Goal: Information Seeking & Learning: Find specific fact

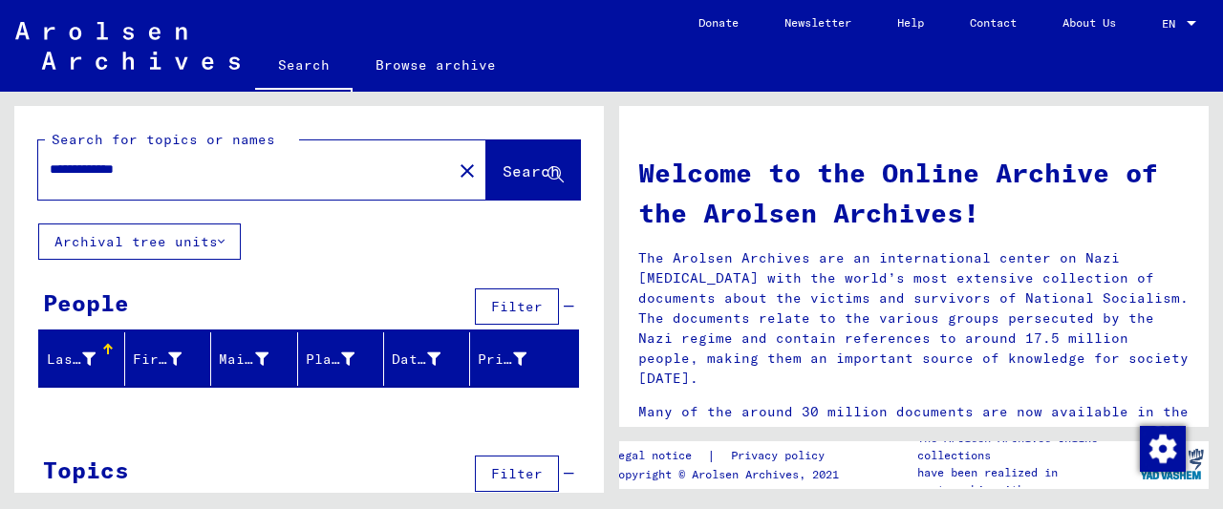
scroll to position [38, 0]
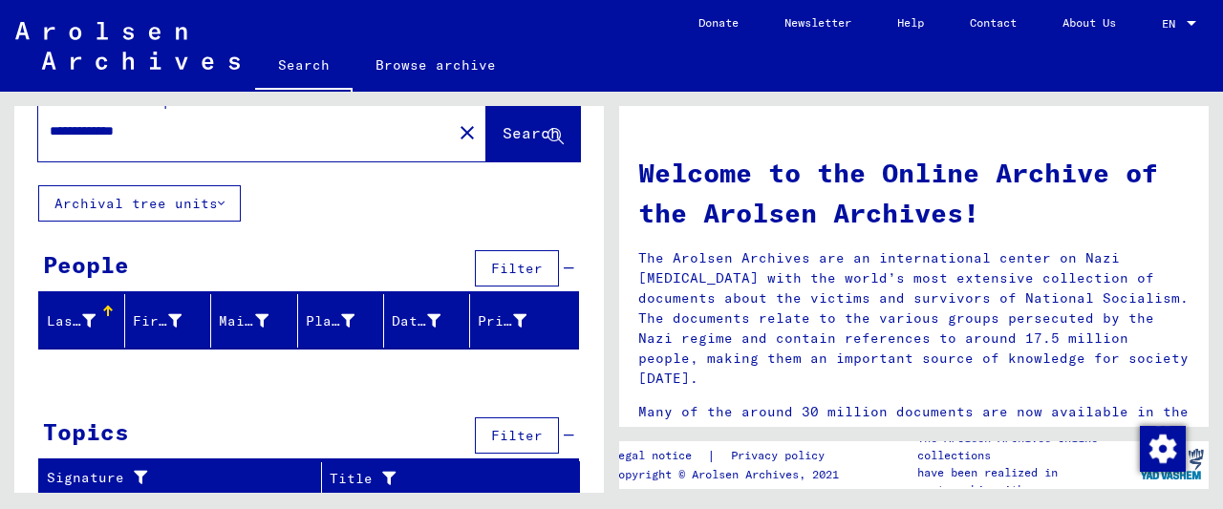
drag, startPoint x: 166, startPoint y: 131, endPoint x: -41, endPoint y: 75, distance: 214.7
click at [50, 121] on input "**********" at bounding box center [239, 131] width 379 height 20
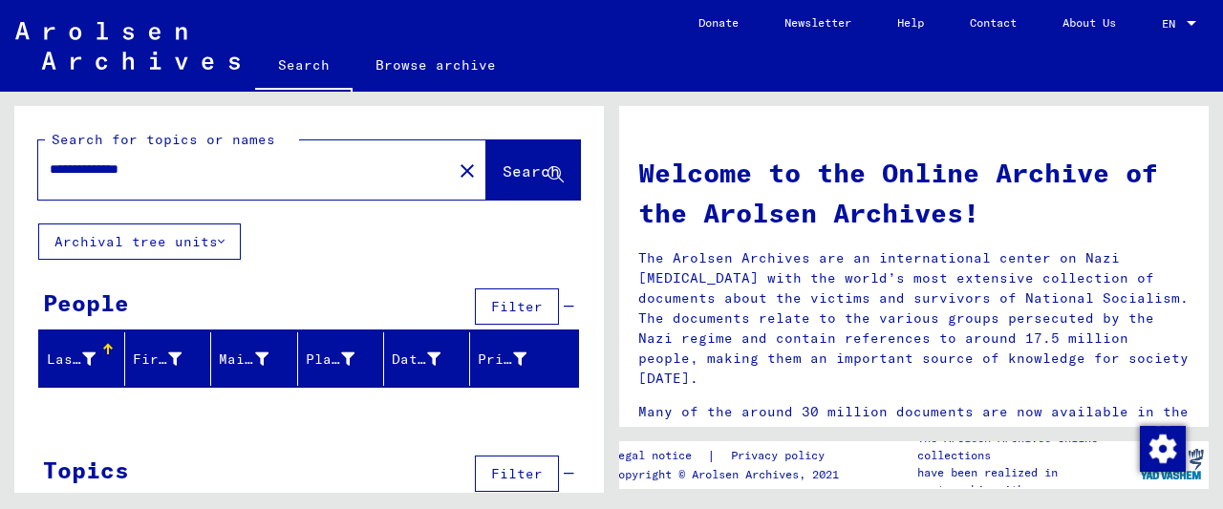
drag, startPoint x: 862, startPoint y: 219, endPoint x: 620, endPoint y: 171, distance: 246.5
click at [683, 174] on h1 "Welcome to the Online Archive of the Arolsen Archives!" at bounding box center [913, 193] width 551 height 80
click at [91, 173] on input "**********" at bounding box center [239, 170] width 379 height 20
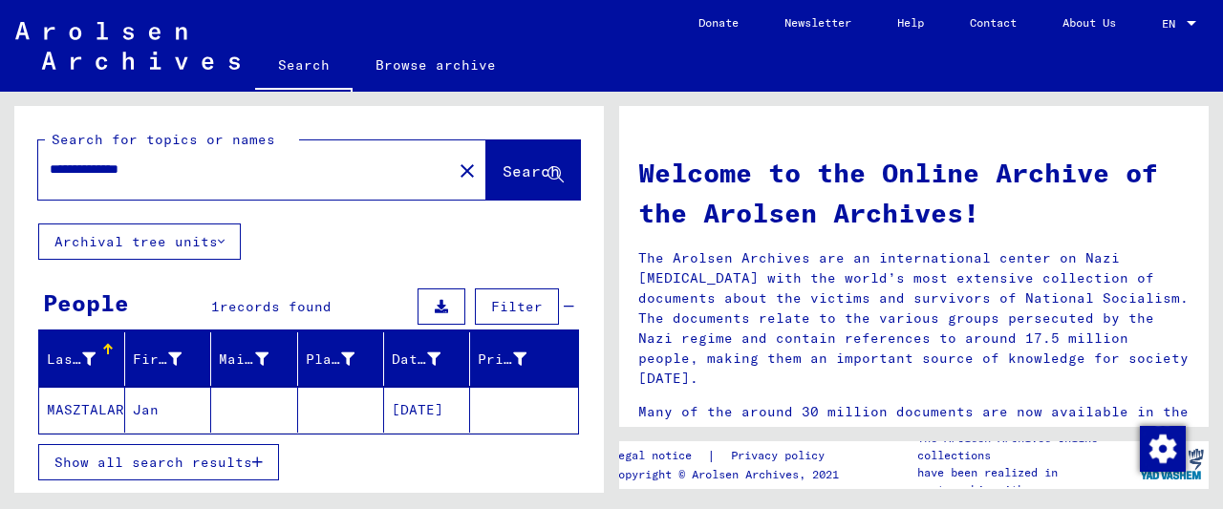
click at [116, 175] on input "**********" at bounding box center [239, 170] width 379 height 20
type input "**********"
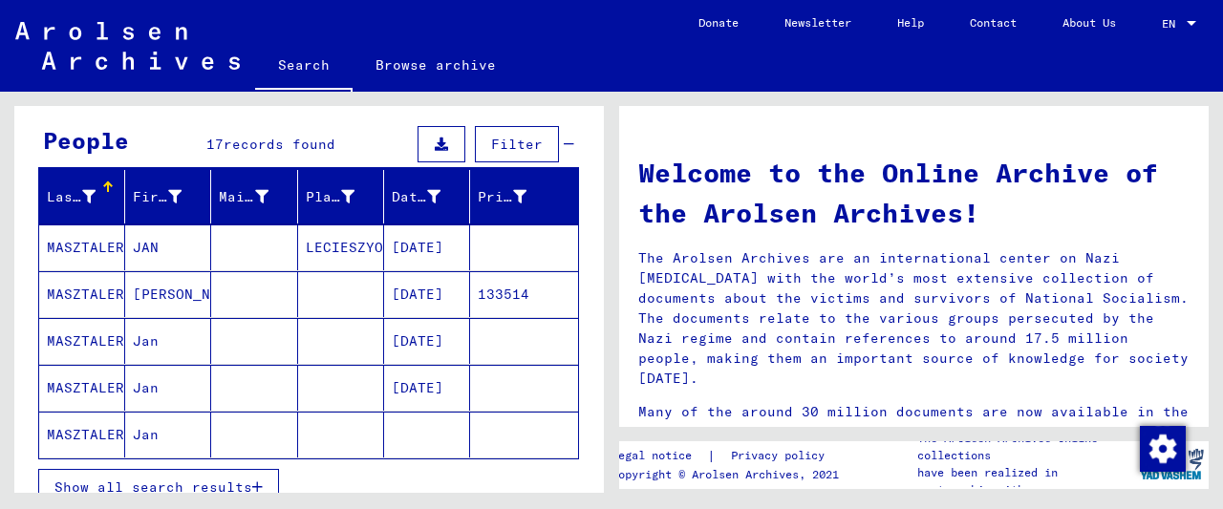
scroll to position [199, 0]
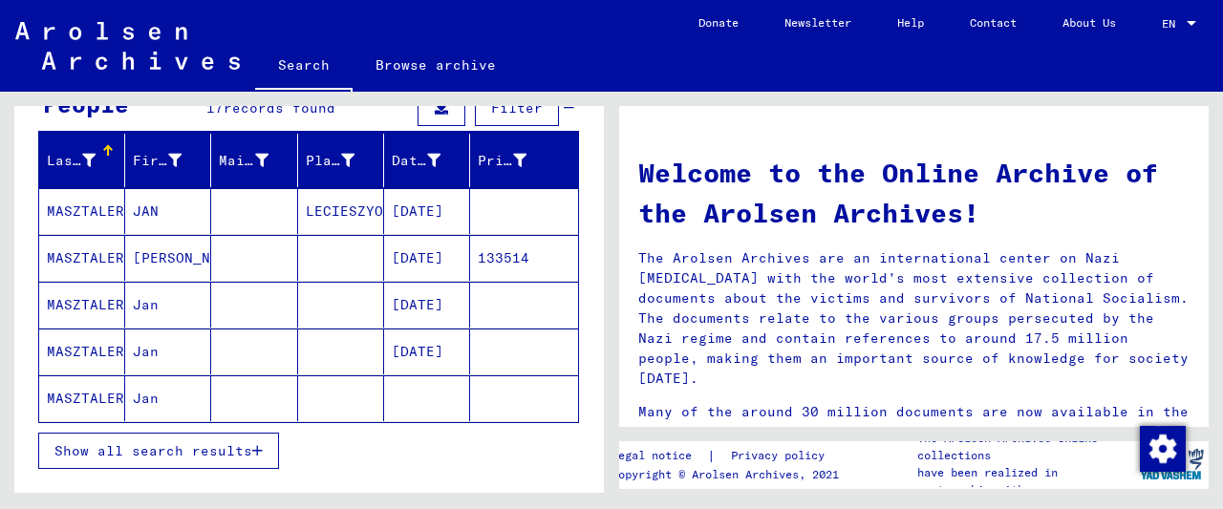
click at [228, 452] on span "Show all search results" at bounding box center [153, 450] width 198 height 17
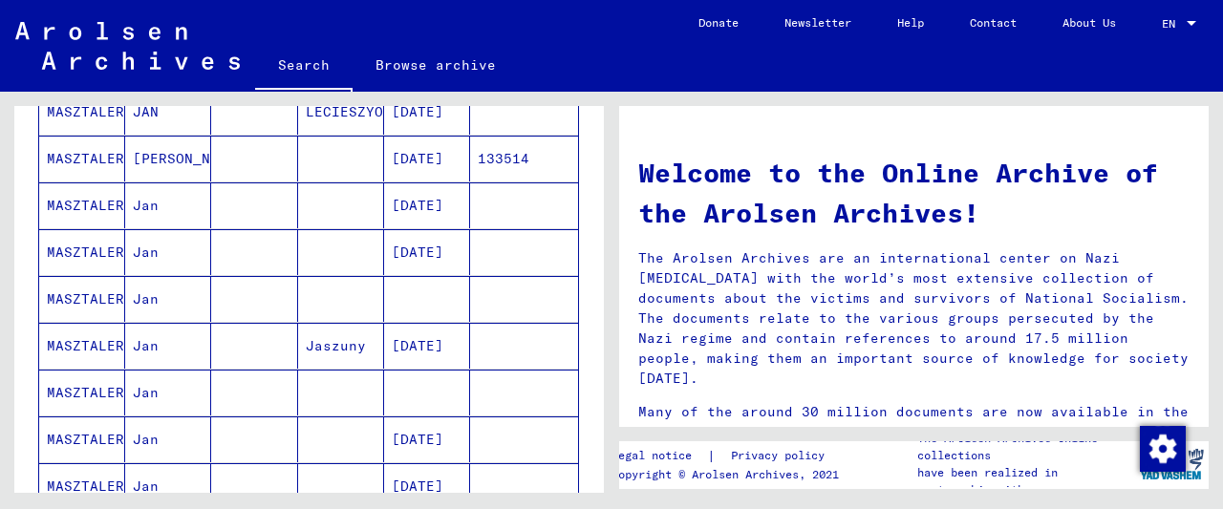
click at [347, 242] on mat-cell at bounding box center [341, 252] width 86 height 46
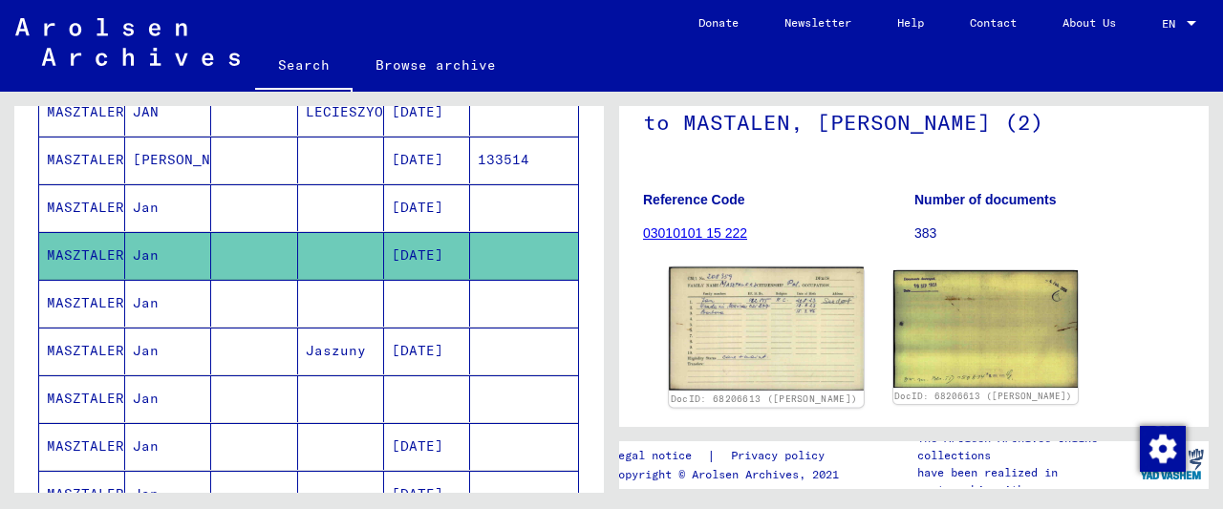
scroll to position [298, 0]
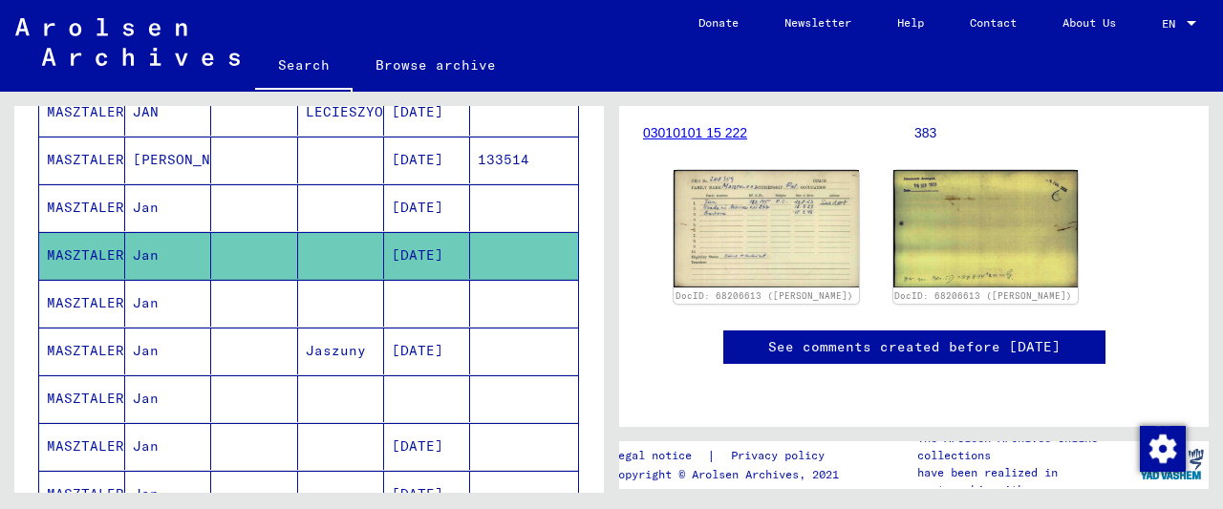
click at [404, 305] on mat-cell at bounding box center [427, 303] width 86 height 47
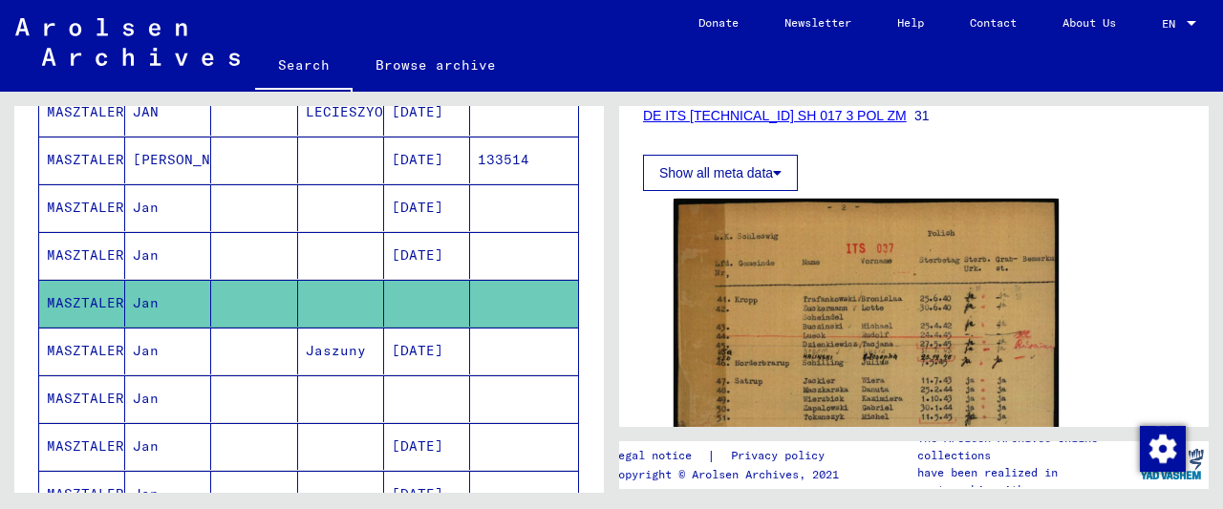
scroll to position [398, 0]
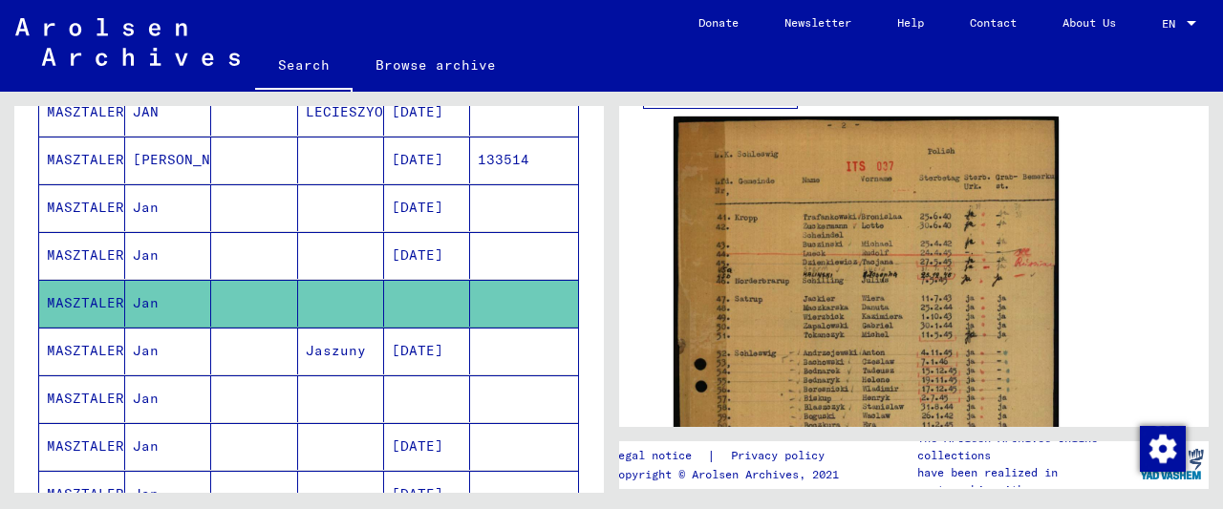
click at [463, 256] on mat-cell "[DATE]" at bounding box center [427, 255] width 86 height 47
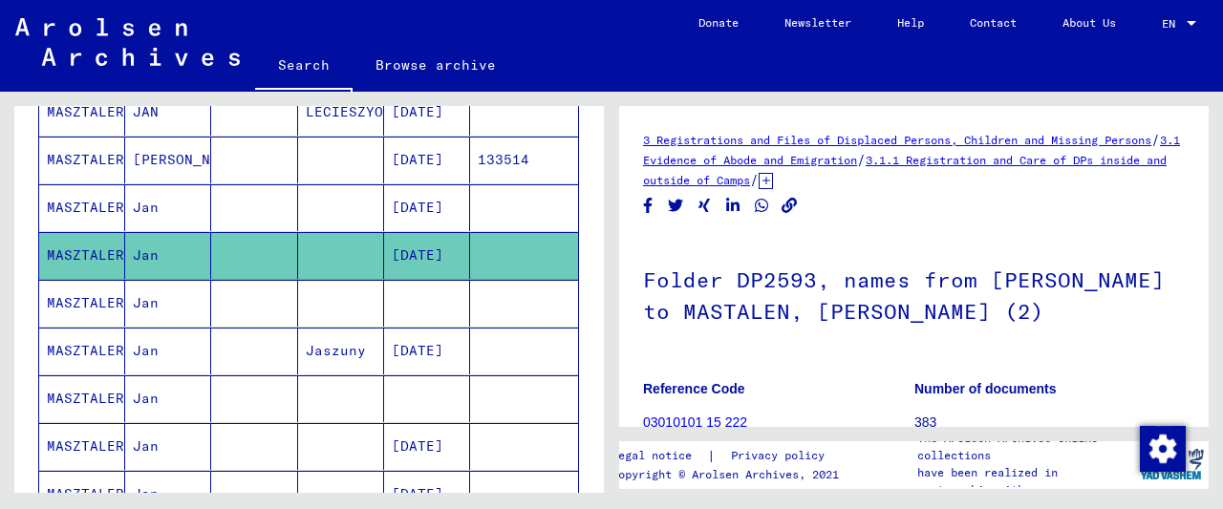
click at [759, 176] on span "/" at bounding box center [754, 179] width 9 height 17
click at [773, 183] on icon at bounding box center [766, 181] width 14 height 16
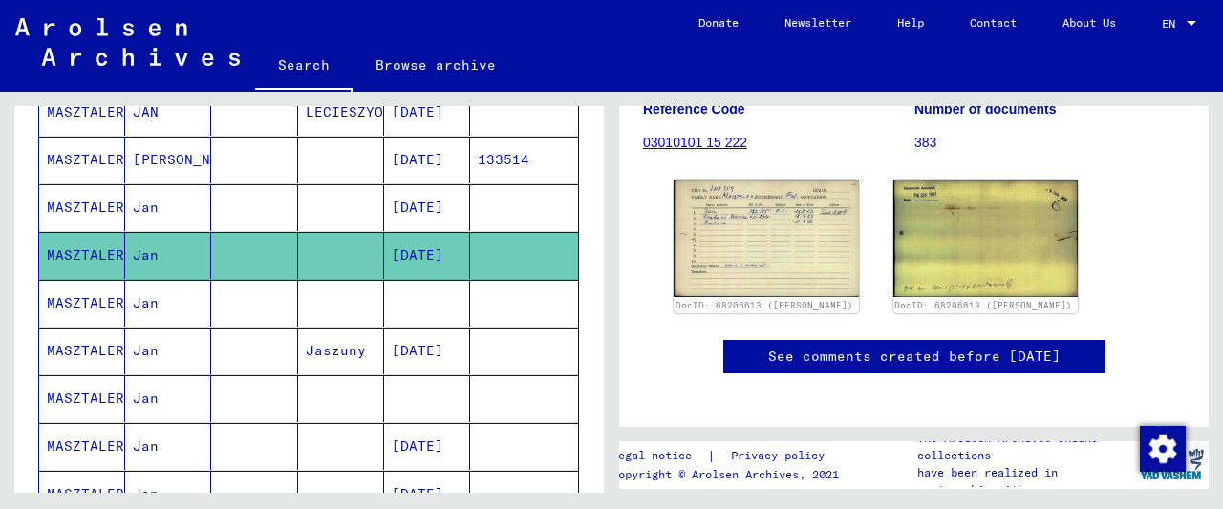
scroll to position [298, 0]
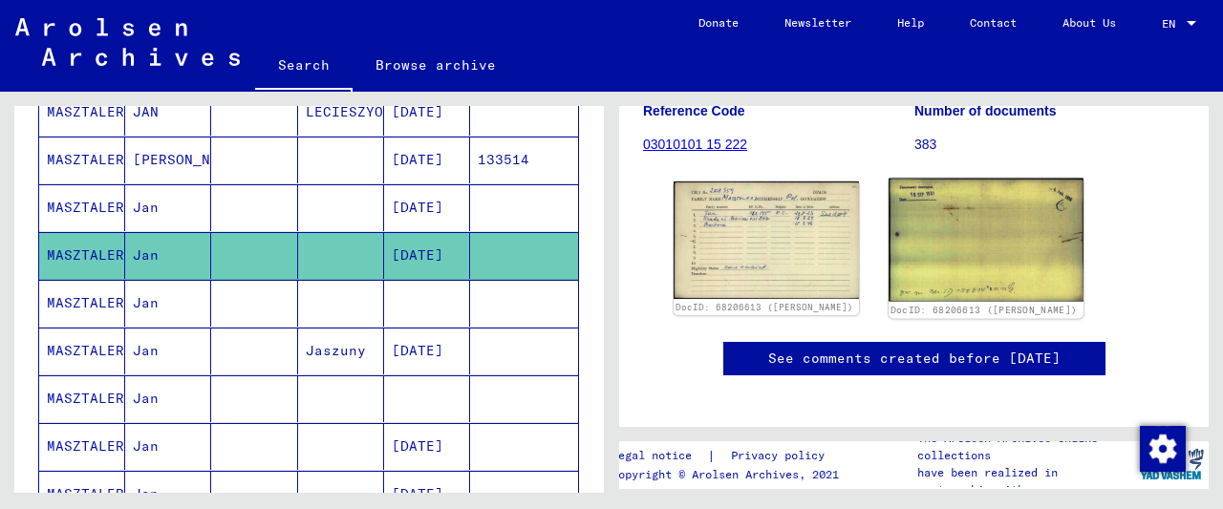
click at [906, 232] on img at bounding box center [986, 240] width 194 height 123
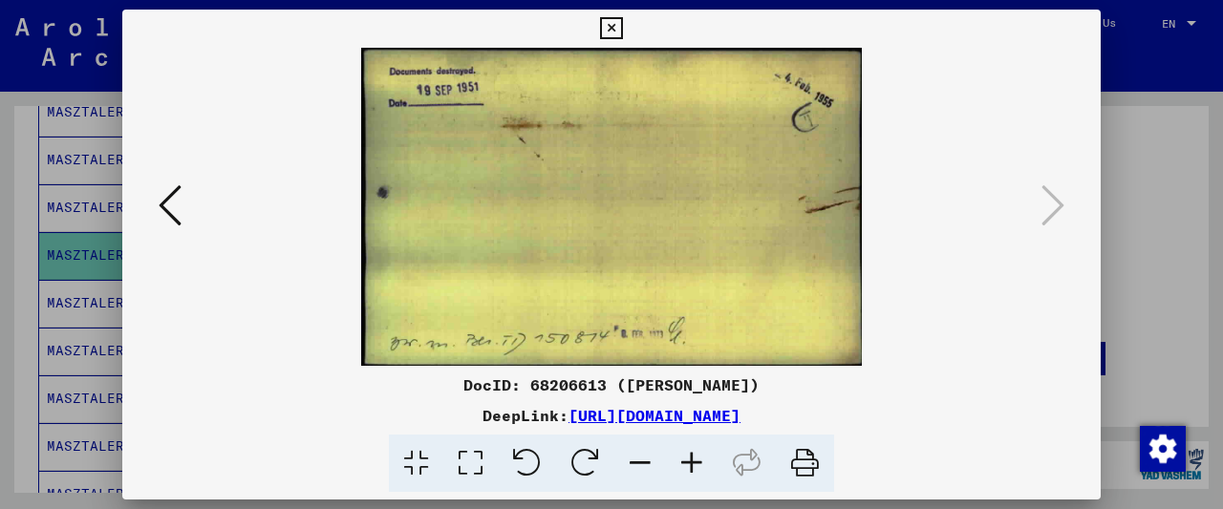
click at [622, 33] on icon at bounding box center [611, 28] width 22 height 23
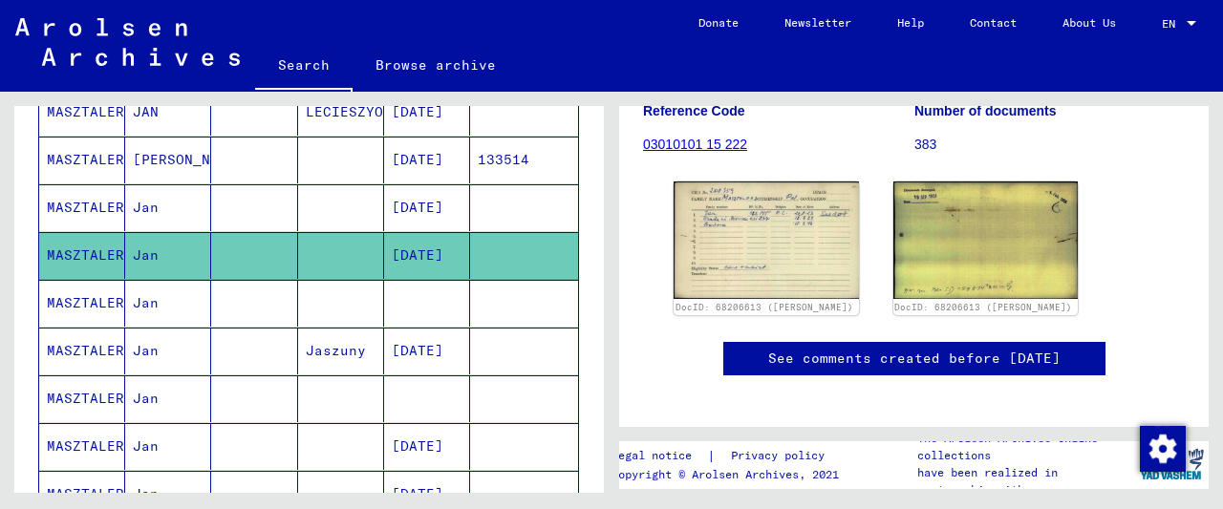
click at [421, 292] on mat-cell at bounding box center [427, 303] width 86 height 47
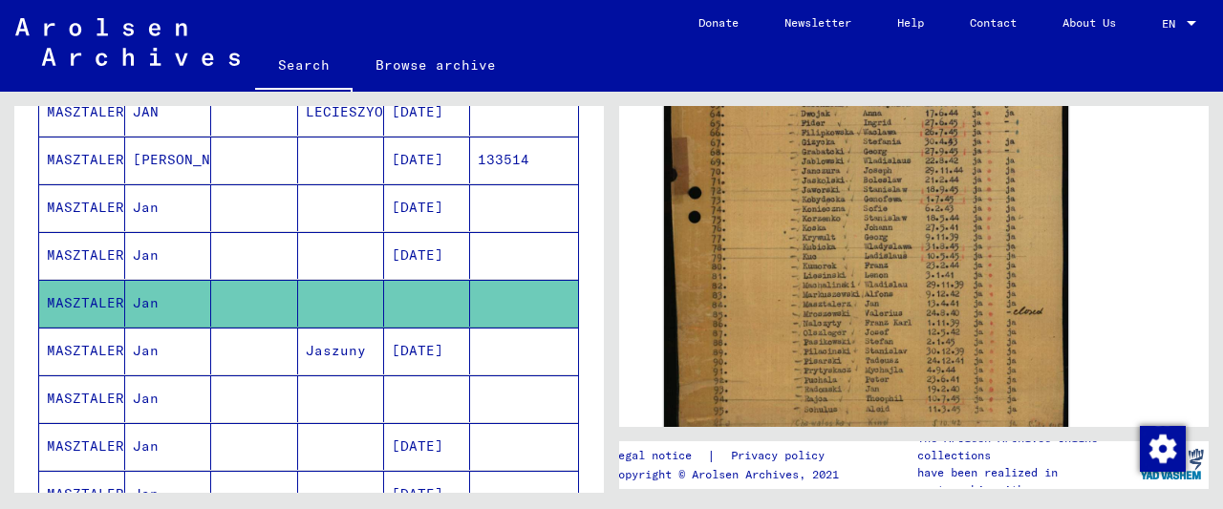
scroll to position [795, 0]
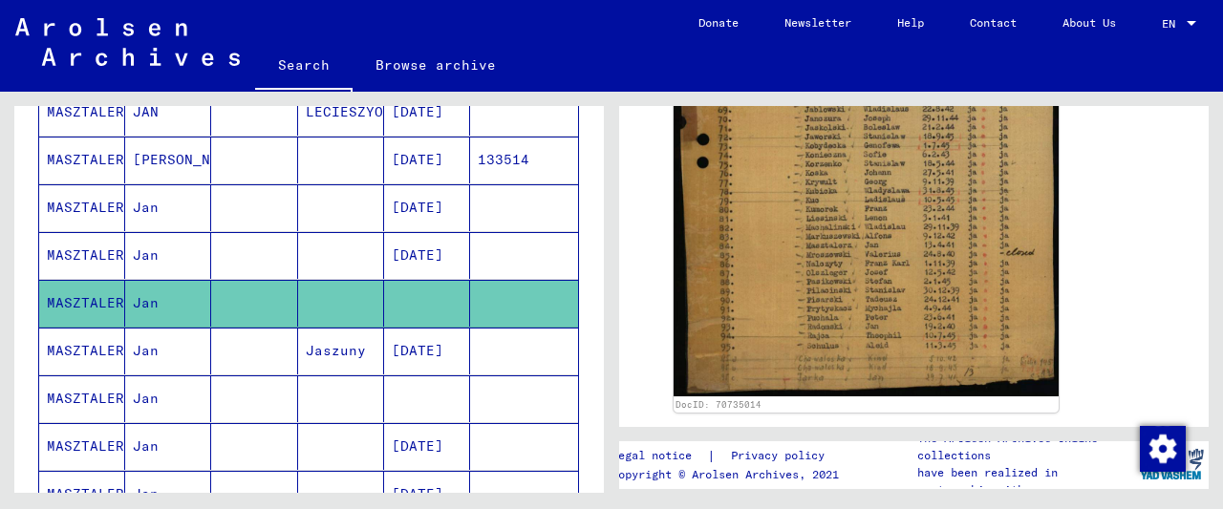
click at [420, 391] on mat-cell at bounding box center [427, 399] width 86 height 47
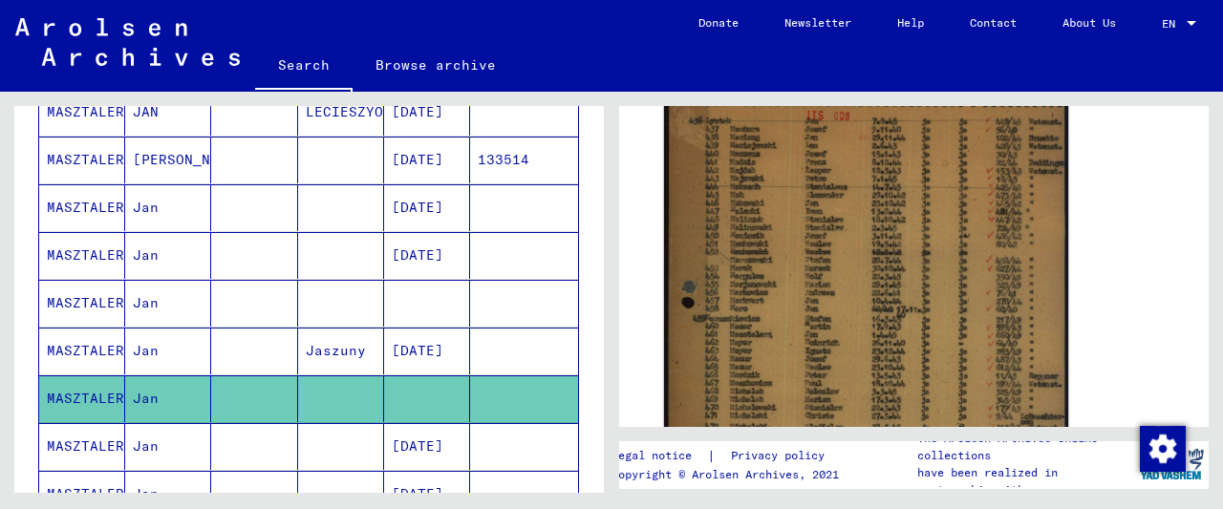
scroll to position [497, 0]
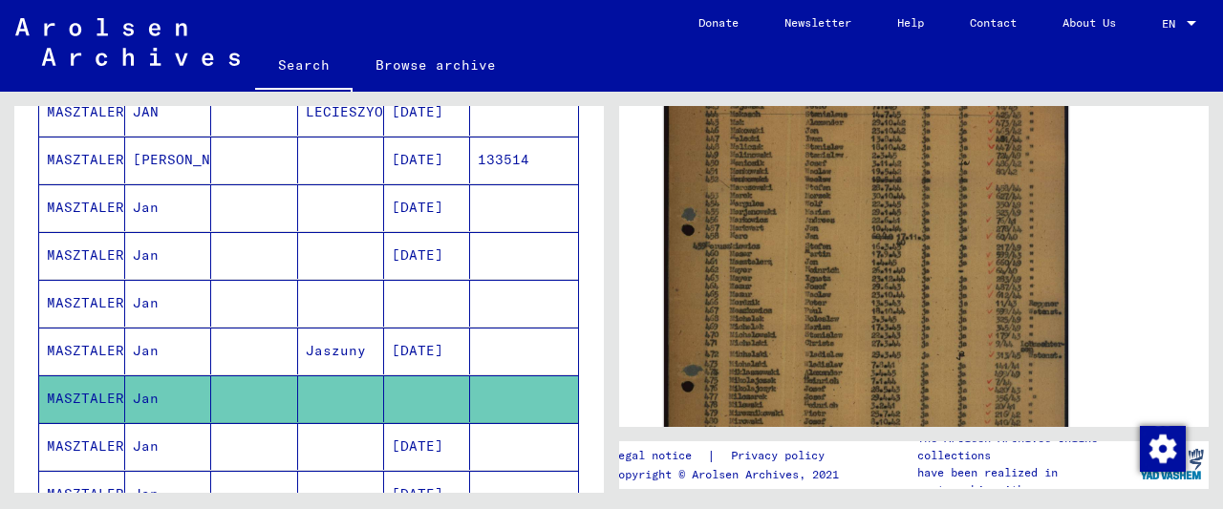
click at [792, 238] on img at bounding box center [866, 303] width 404 height 600
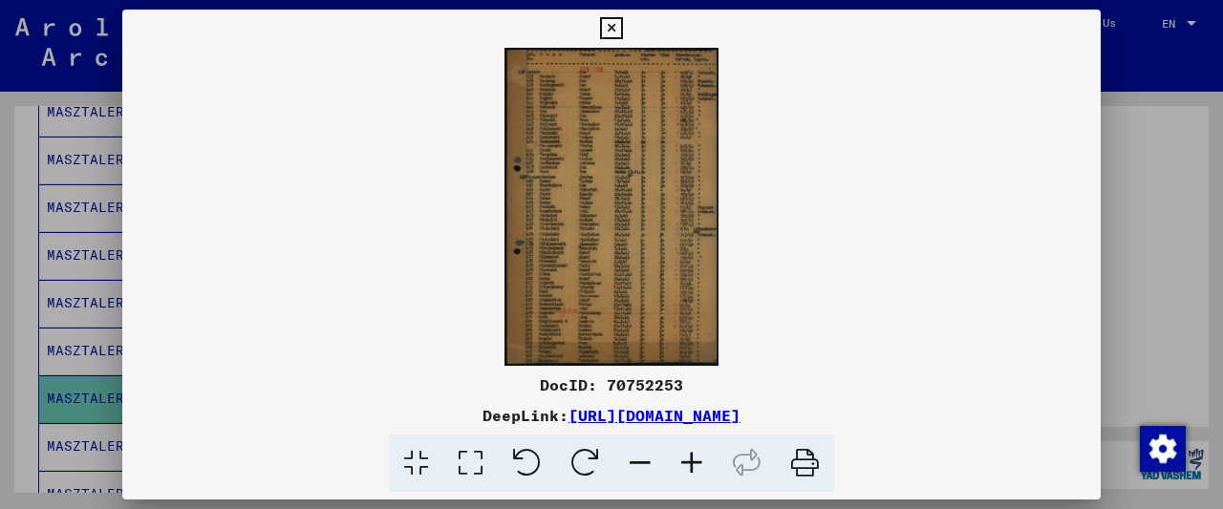
click at [686, 458] on icon at bounding box center [692, 464] width 52 height 58
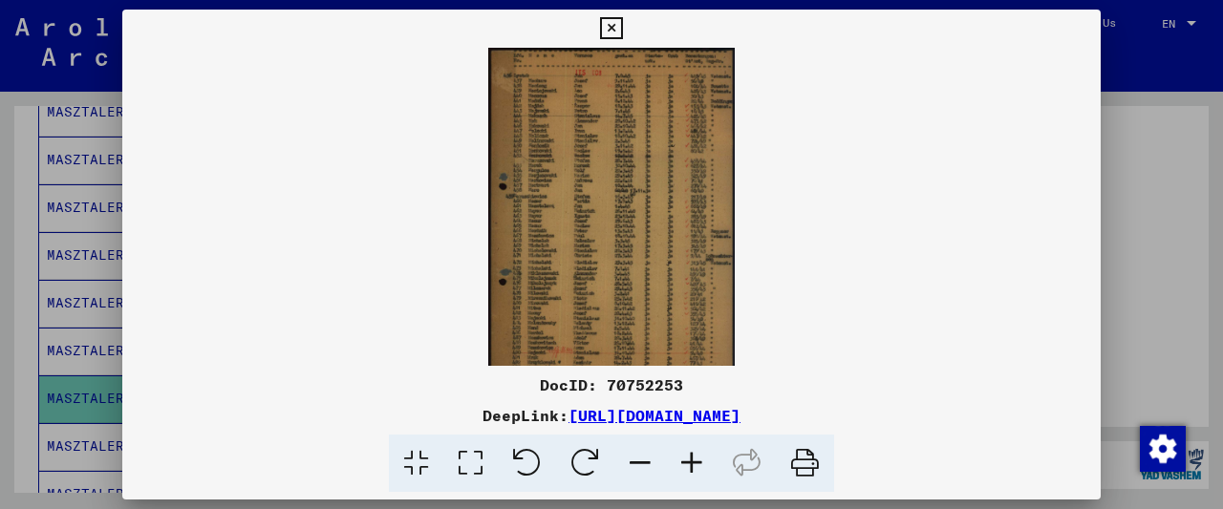
click at [686, 457] on icon at bounding box center [692, 464] width 52 height 58
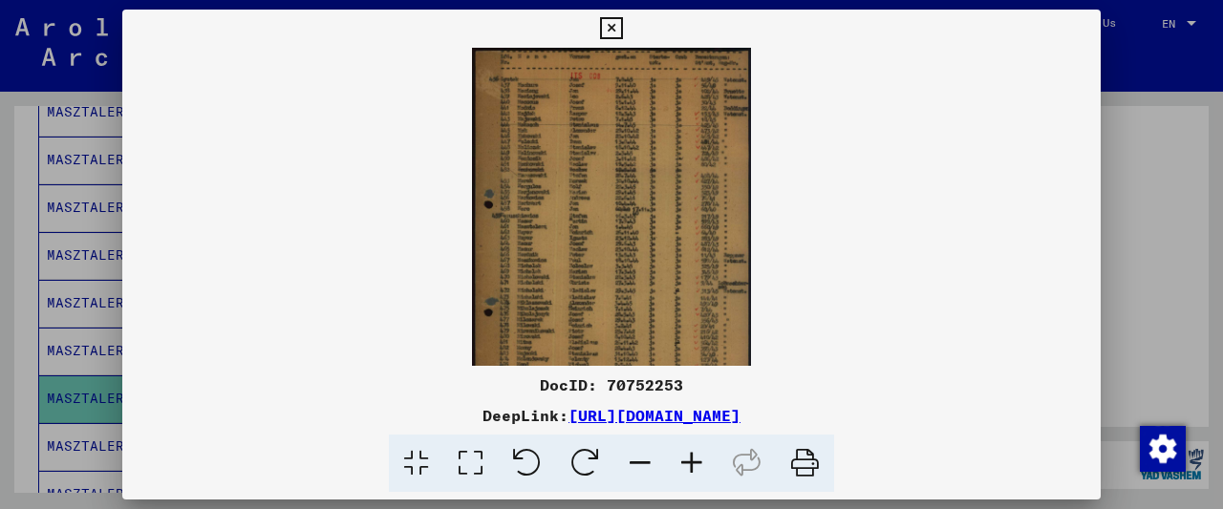
click at [686, 457] on icon at bounding box center [692, 464] width 52 height 58
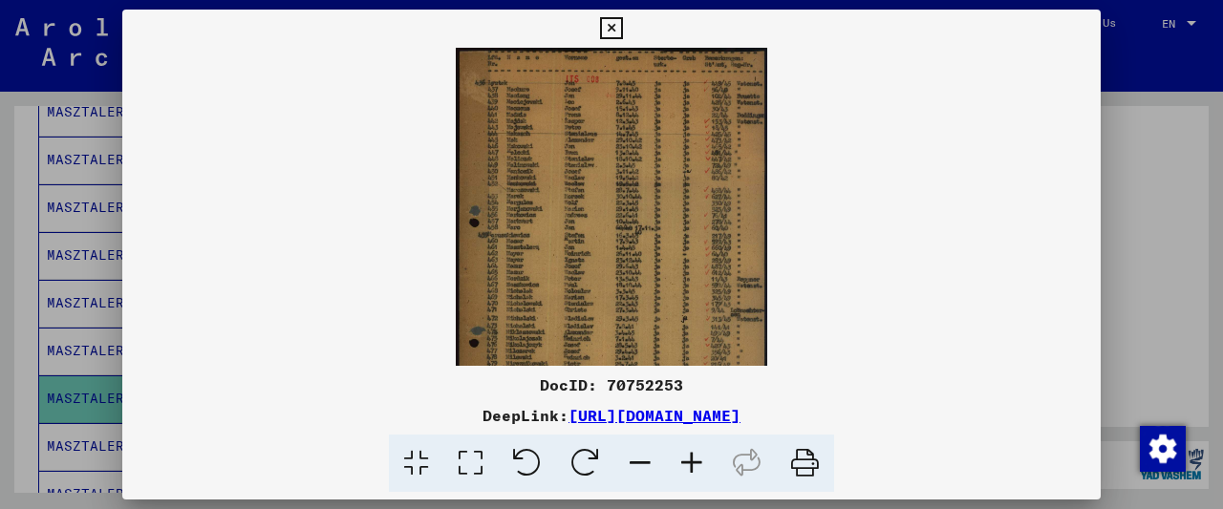
click at [686, 457] on icon at bounding box center [692, 464] width 52 height 58
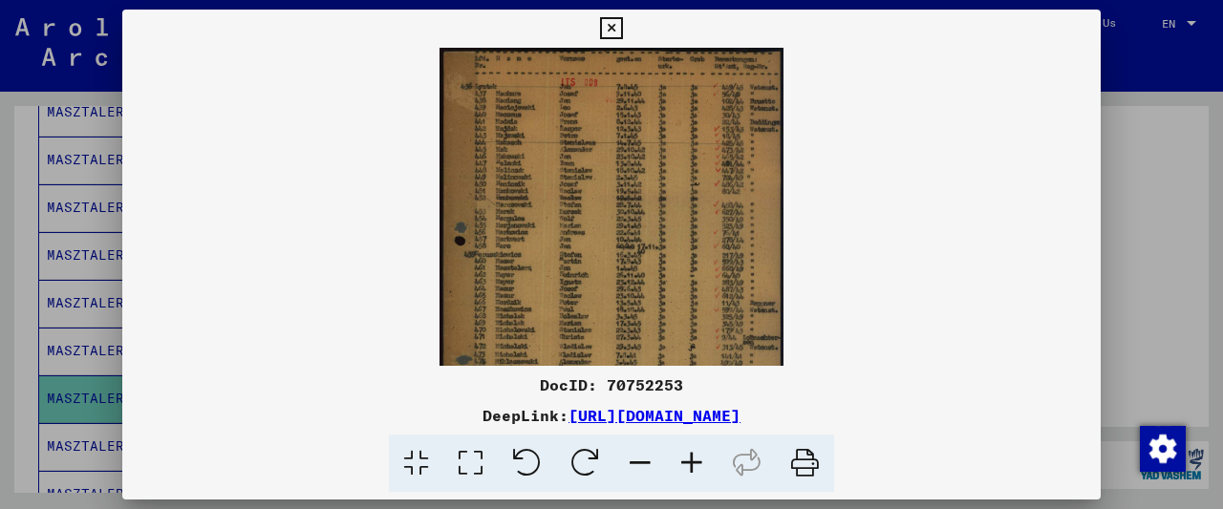
click at [686, 457] on icon at bounding box center [692, 464] width 52 height 58
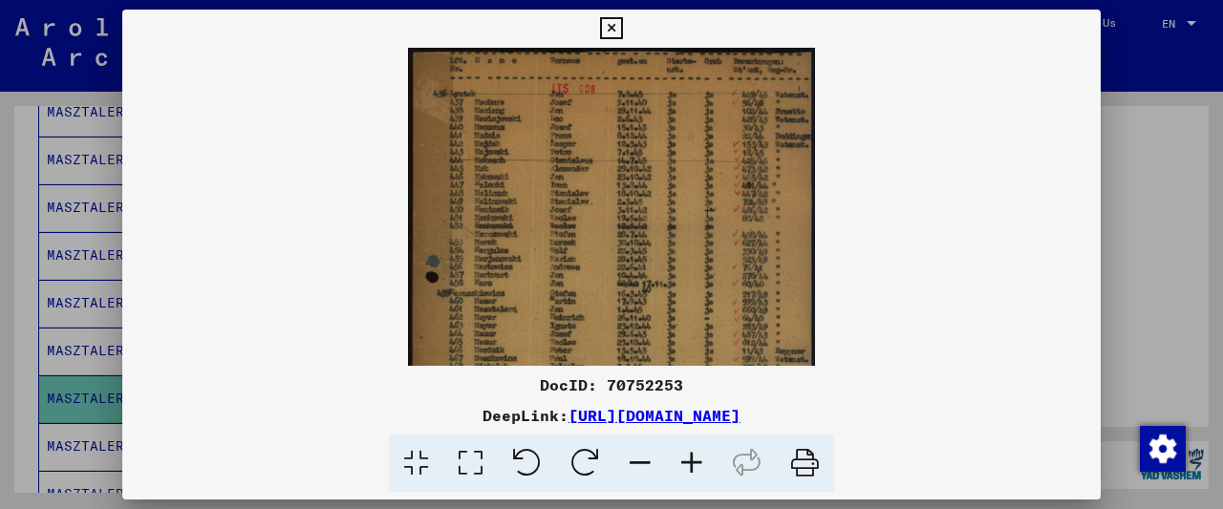
click at [686, 457] on icon at bounding box center [692, 464] width 52 height 58
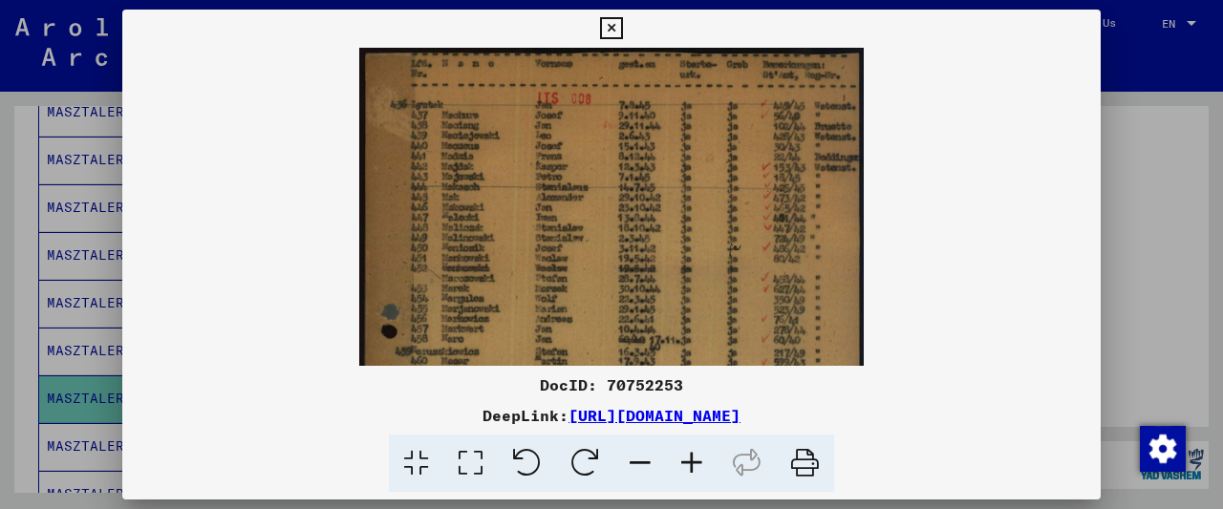
click at [686, 457] on icon at bounding box center [692, 464] width 52 height 58
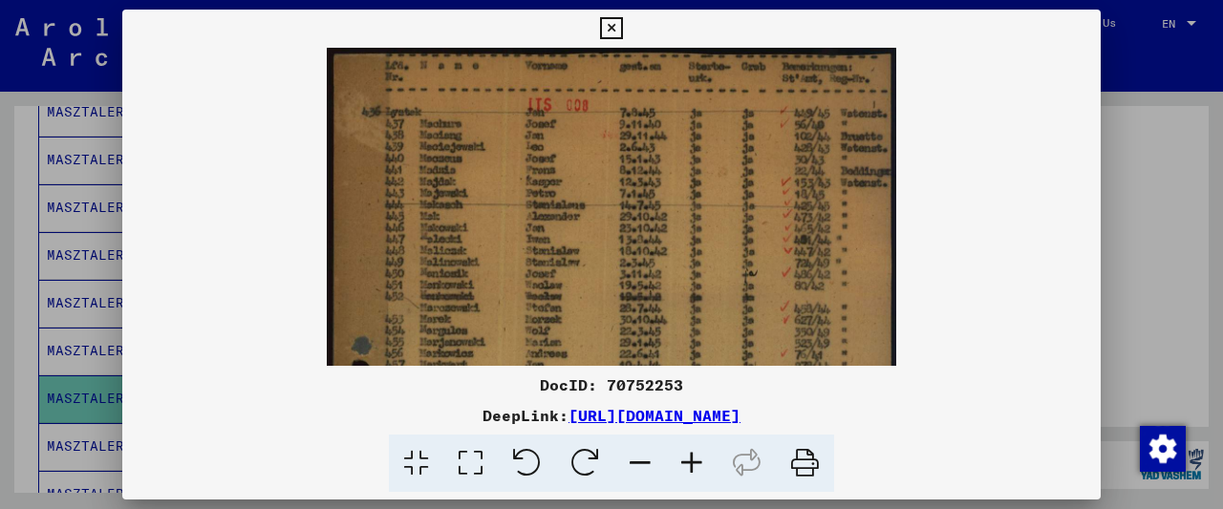
click at [687, 456] on icon at bounding box center [692, 464] width 52 height 58
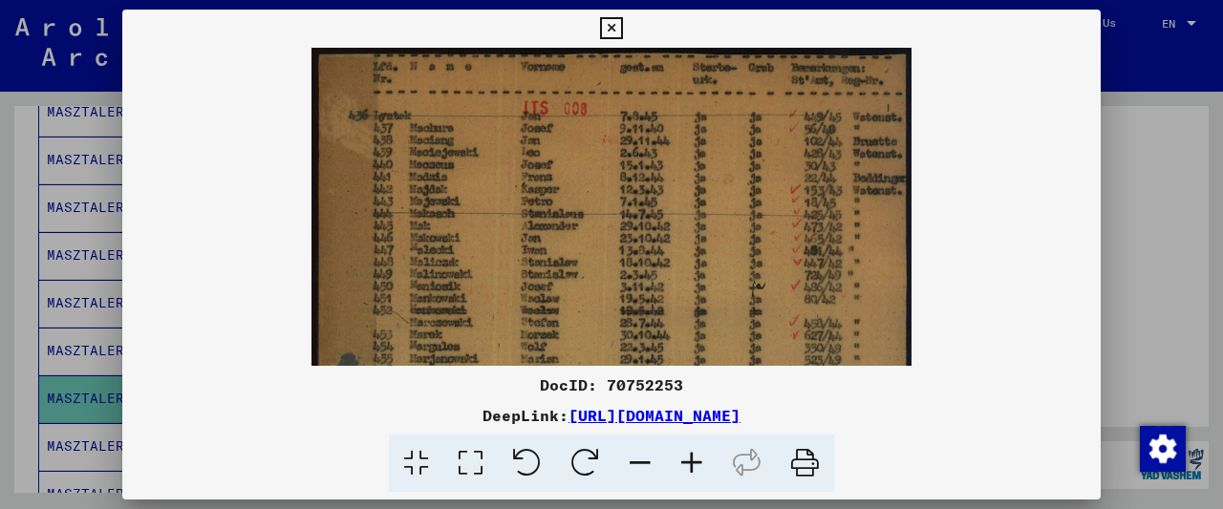
click at [687, 456] on icon at bounding box center [692, 464] width 52 height 58
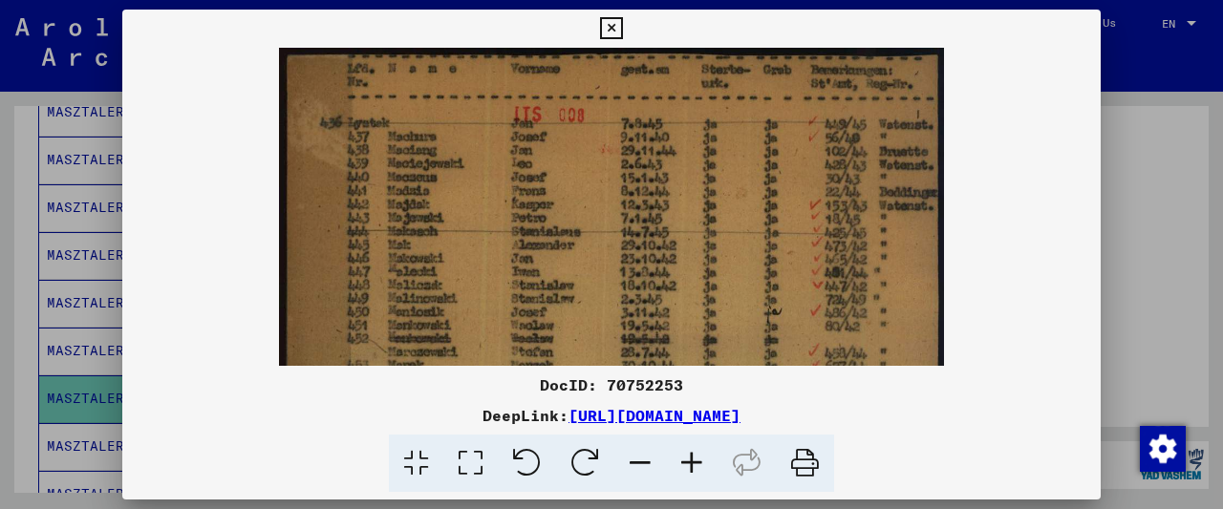
click at [687, 456] on icon at bounding box center [692, 464] width 52 height 58
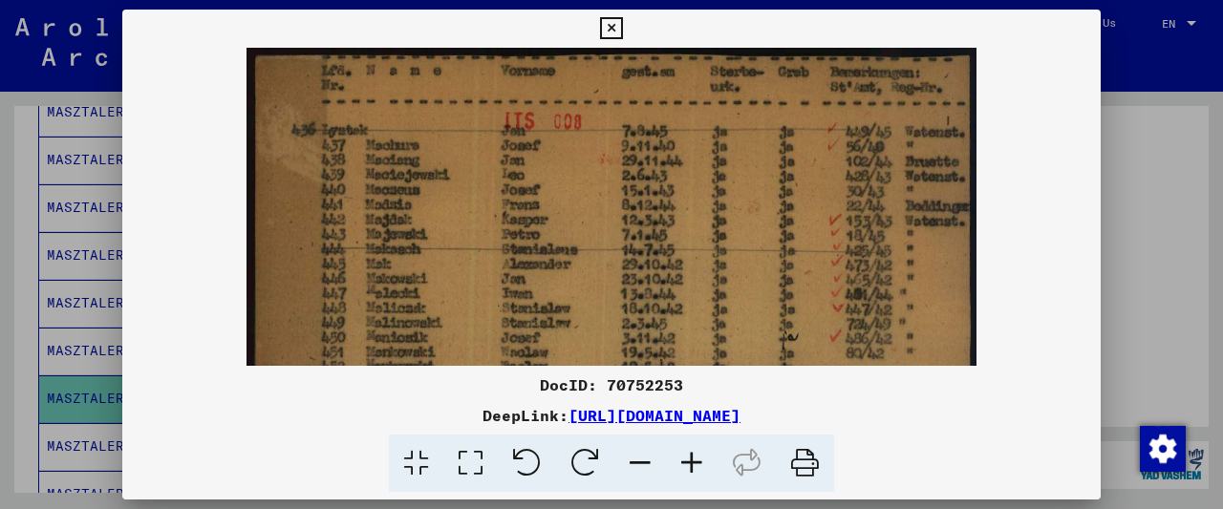
click at [687, 456] on icon at bounding box center [692, 464] width 52 height 58
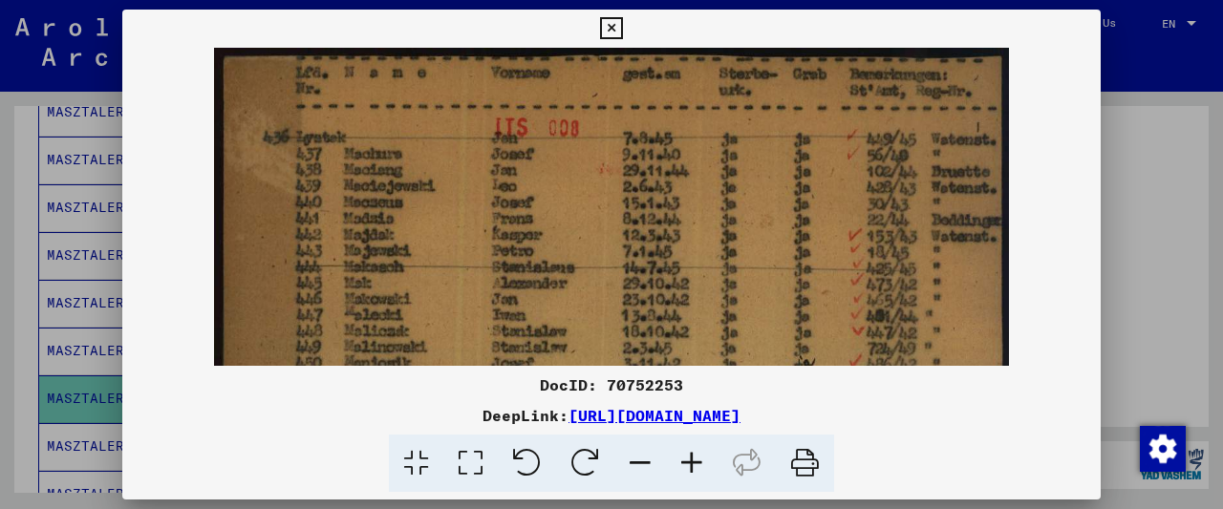
click at [687, 456] on icon at bounding box center [692, 464] width 52 height 58
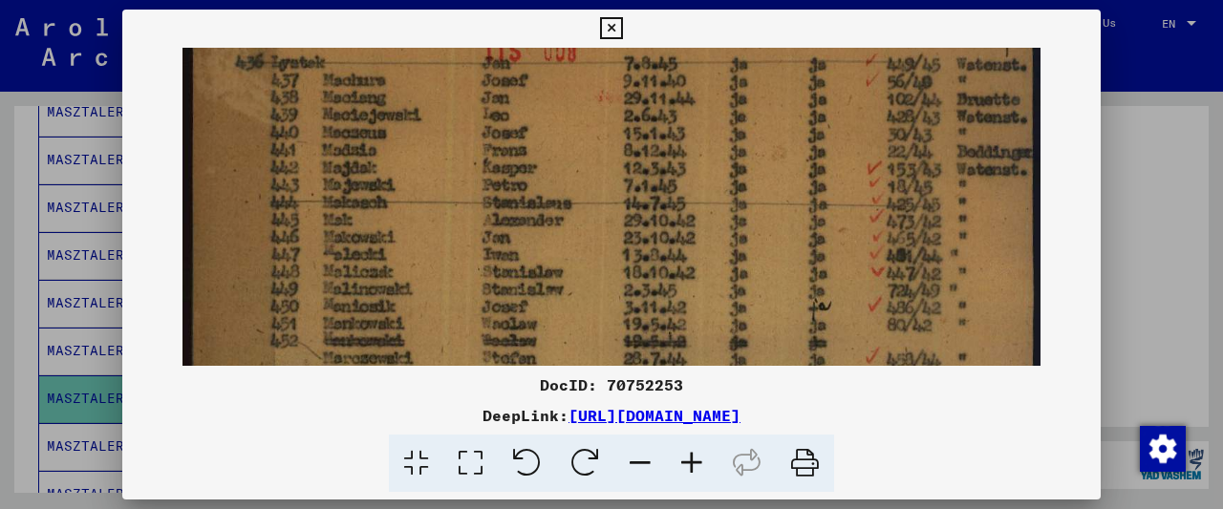
drag, startPoint x: 465, startPoint y: 300, endPoint x: 471, endPoint y: 248, distance: 52.9
drag, startPoint x: 467, startPoint y: 311, endPoint x: 525, endPoint y: 148, distance: 172.3
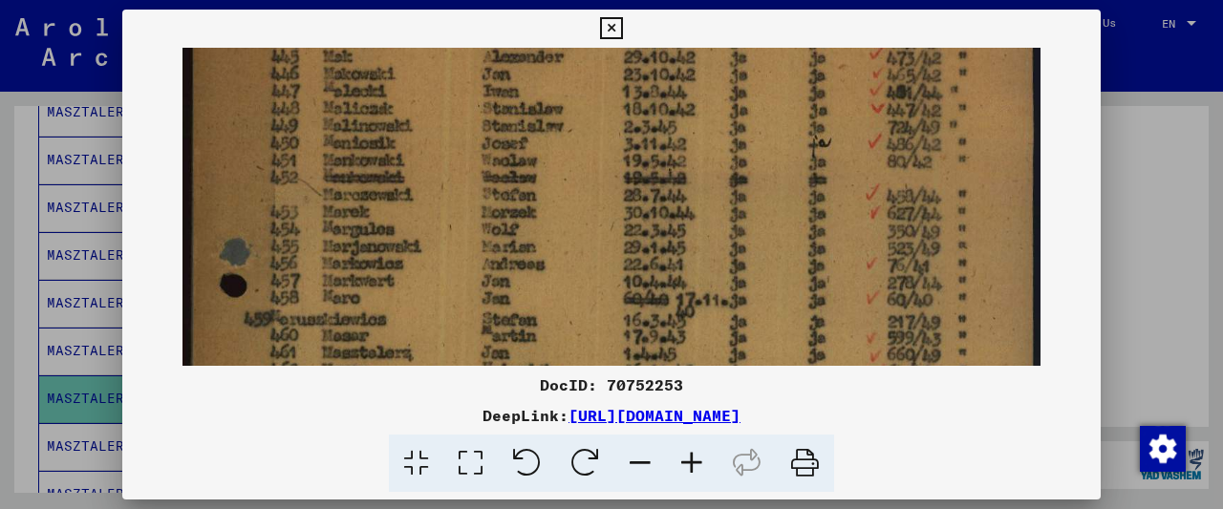
drag, startPoint x: 496, startPoint y: 212, endPoint x: 507, endPoint y: 181, distance: 33.6
click at [506, 181] on img at bounding box center [612, 439] width 858 height 1274
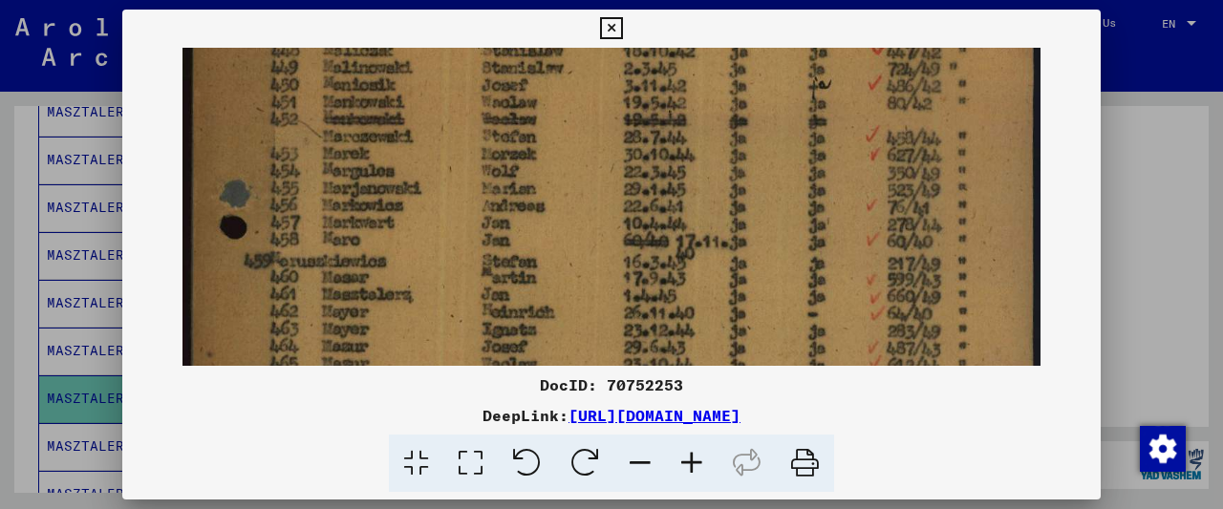
scroll to position [336, 0]
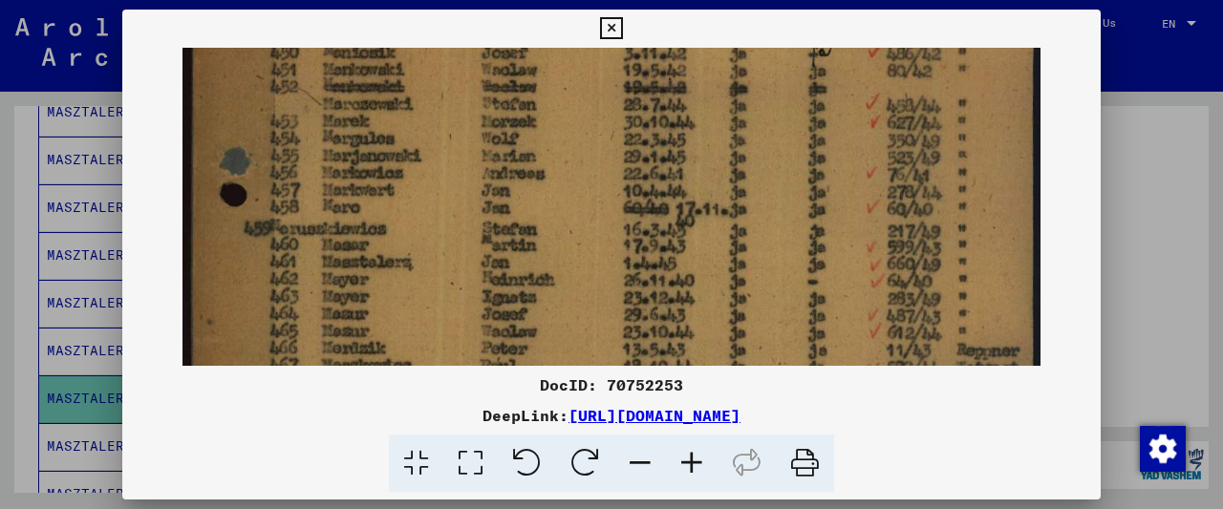
drag, startPoint x: 475, startPoint y: 278, endPoint x: 494, endPoint y: 246, distance: 37.7
click at [494, 246] on img at bounding box center [612, 348] width 858 height 1274
click at [622, 27] on icon at bounding box center [611, 28] width 22 height 23
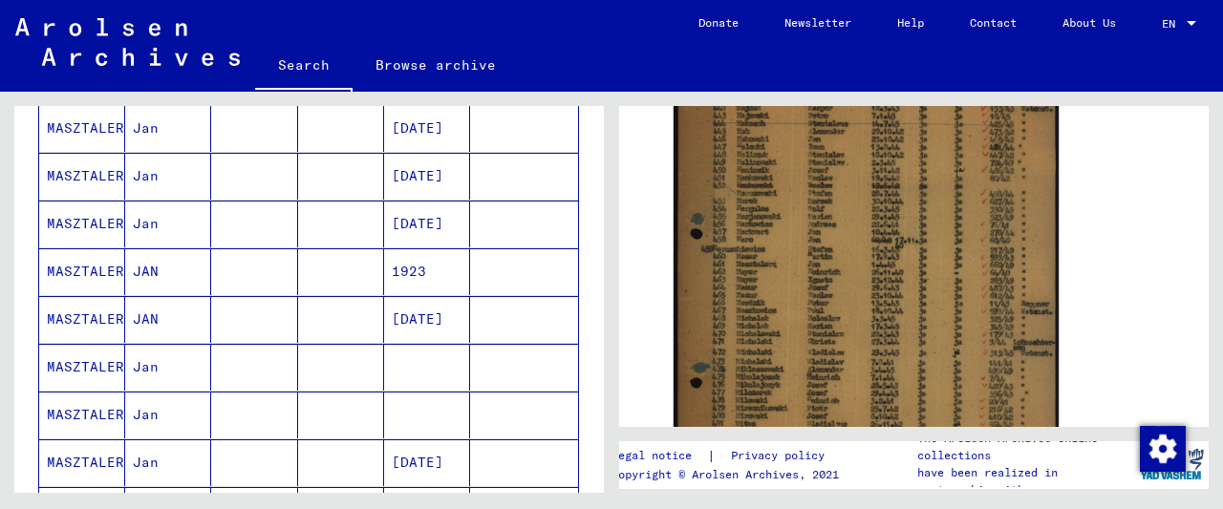
scroll to position [696, 0]
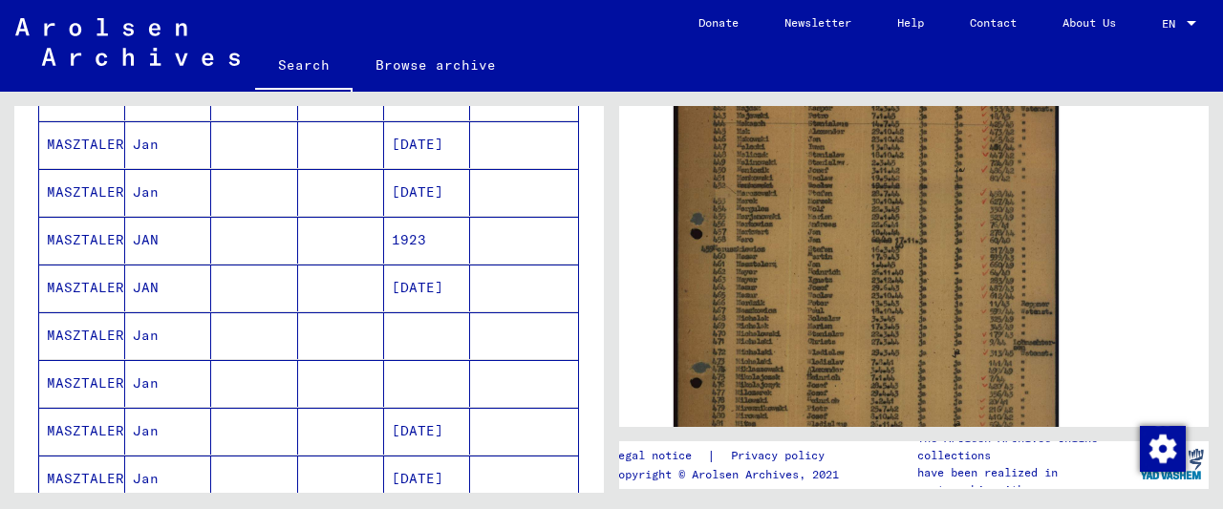
click at [363, 238] on mat-cell at bounding box center [341, 240] width 86 height 47
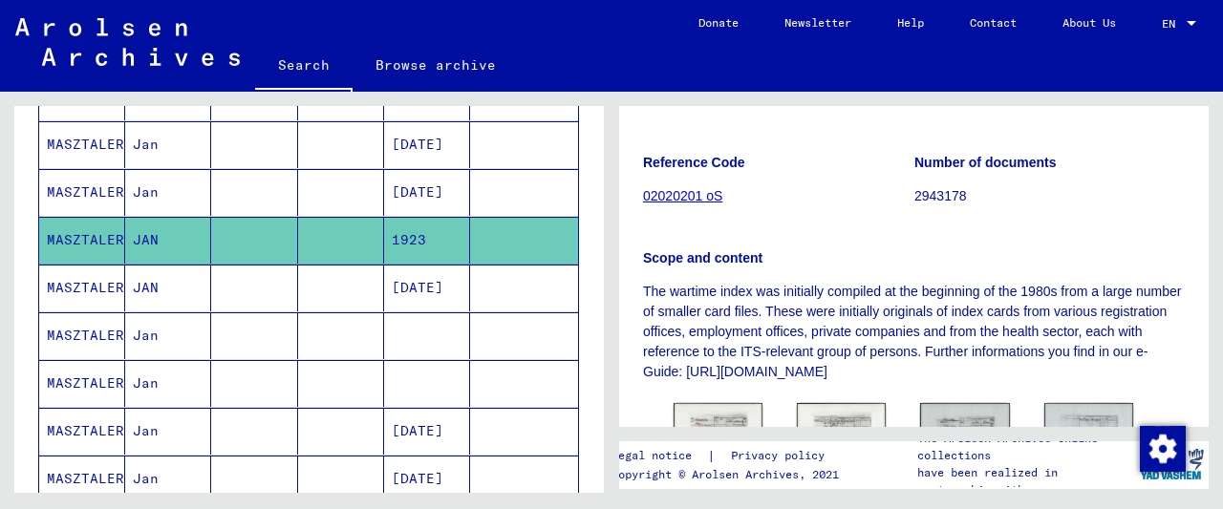
scroll to position [596, 0]
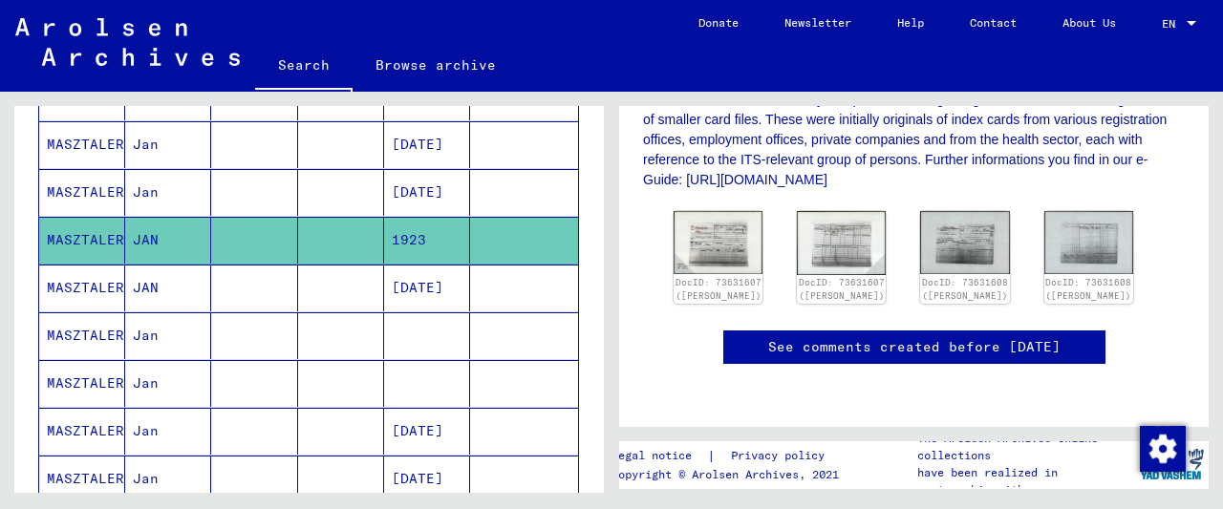
click at [359, 329] on mat-cell at bounding box center [341, 335] width 86 height 47
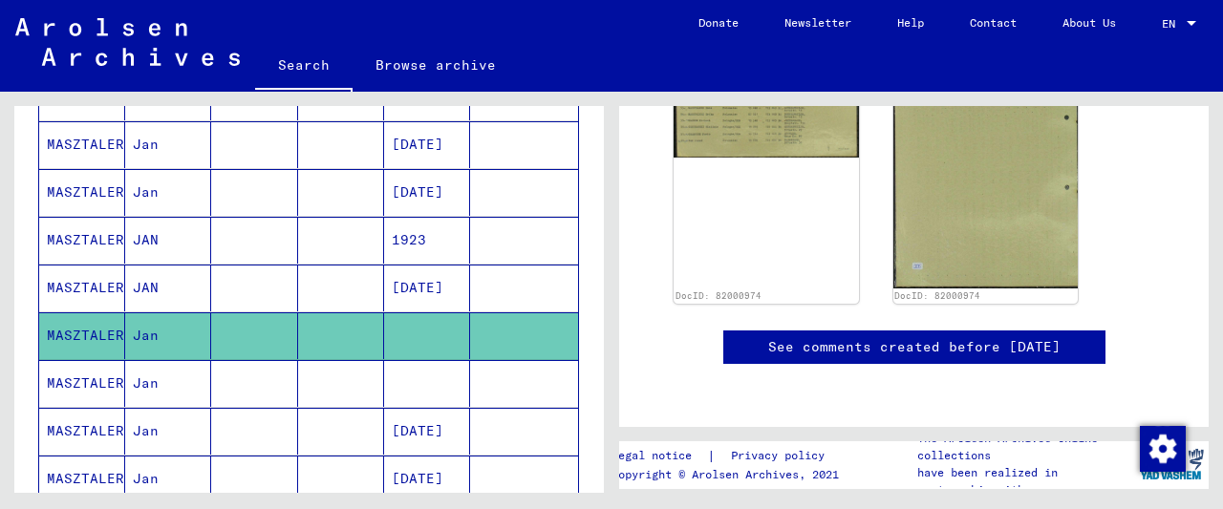
scroll to position [17, 0]
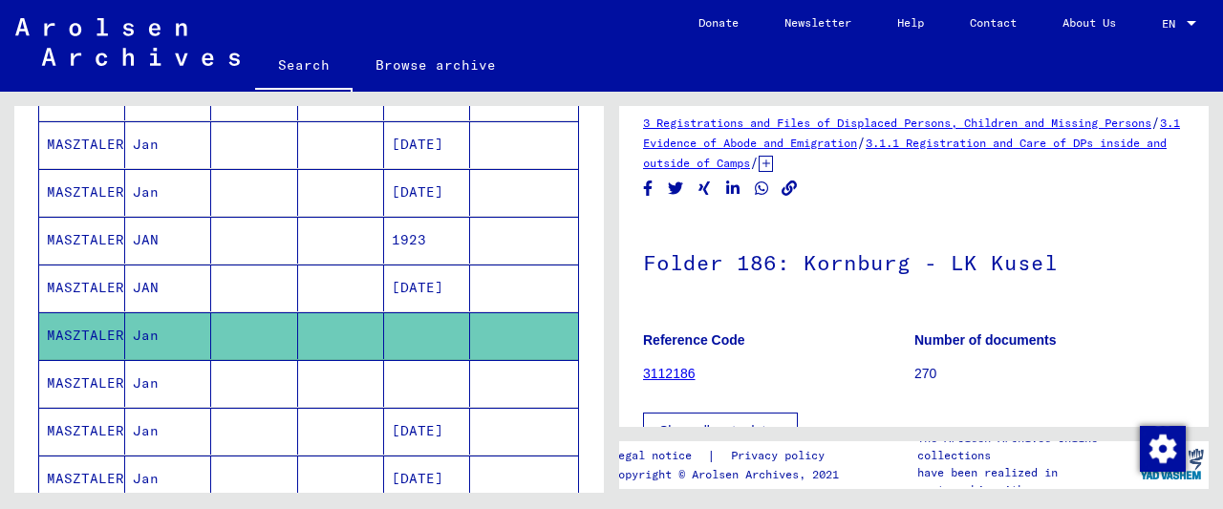
click at [773, 163] on icon at bounding box center [766, 164] width 14 height 16
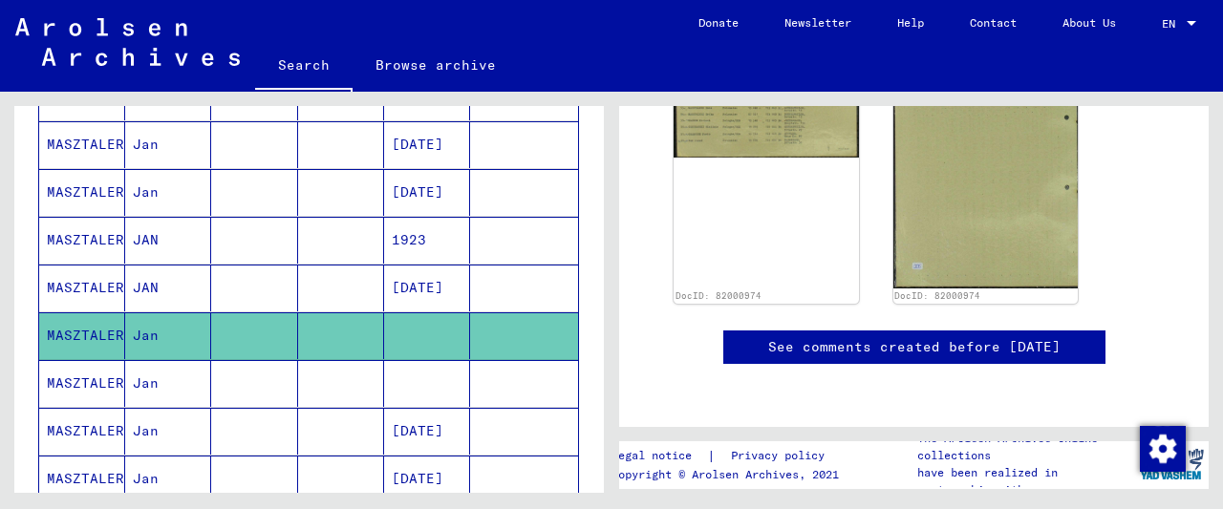
scroll to position [216, 0]
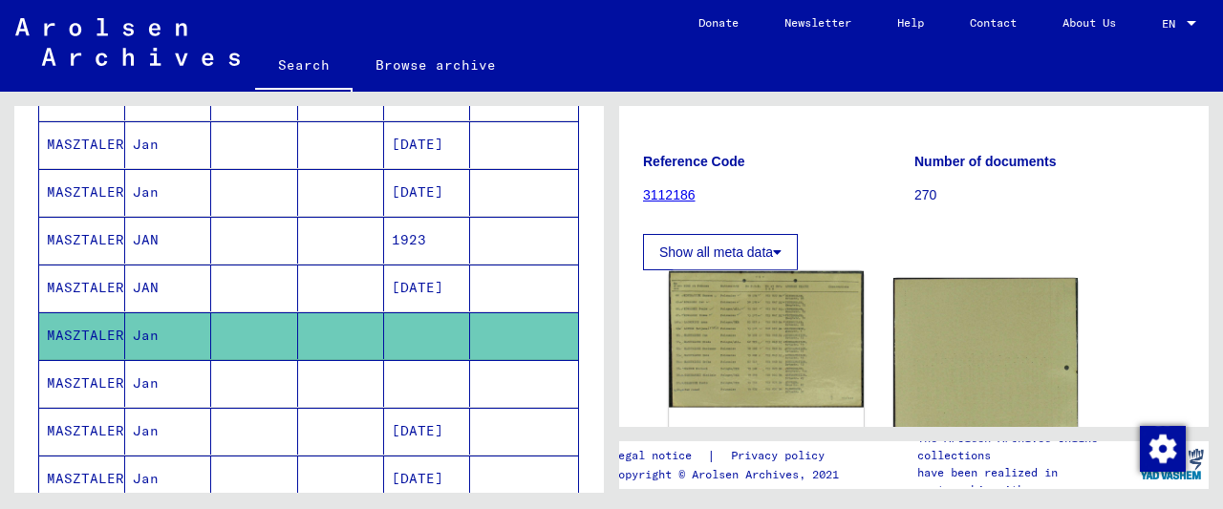
click at [754, 329] on img at bounding box center [766, 339] width 194 height 137
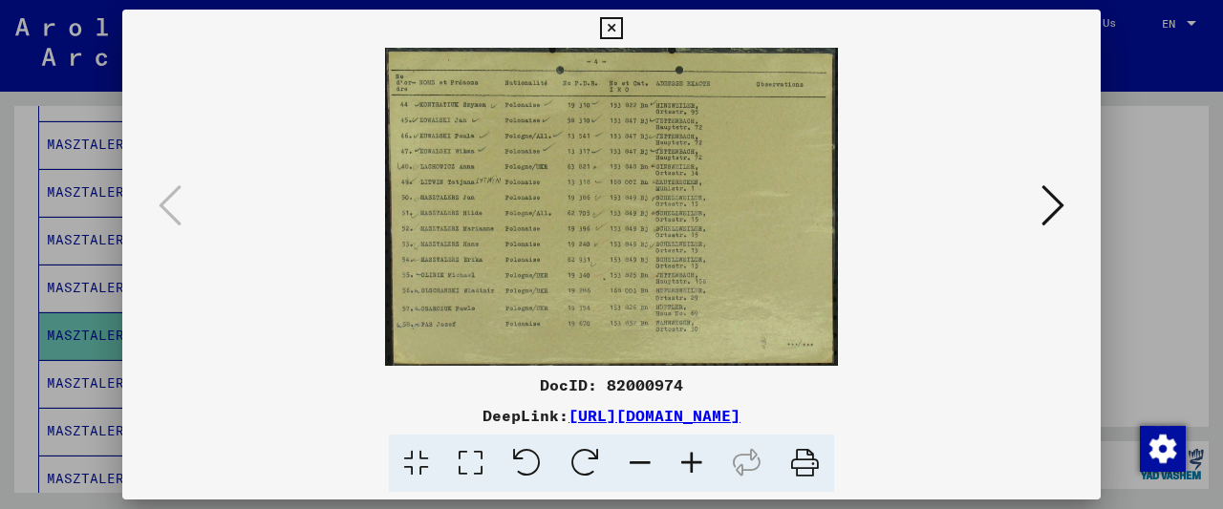
click at [694, 469] on icon at bounding box center [692, 464] width 52 height 58
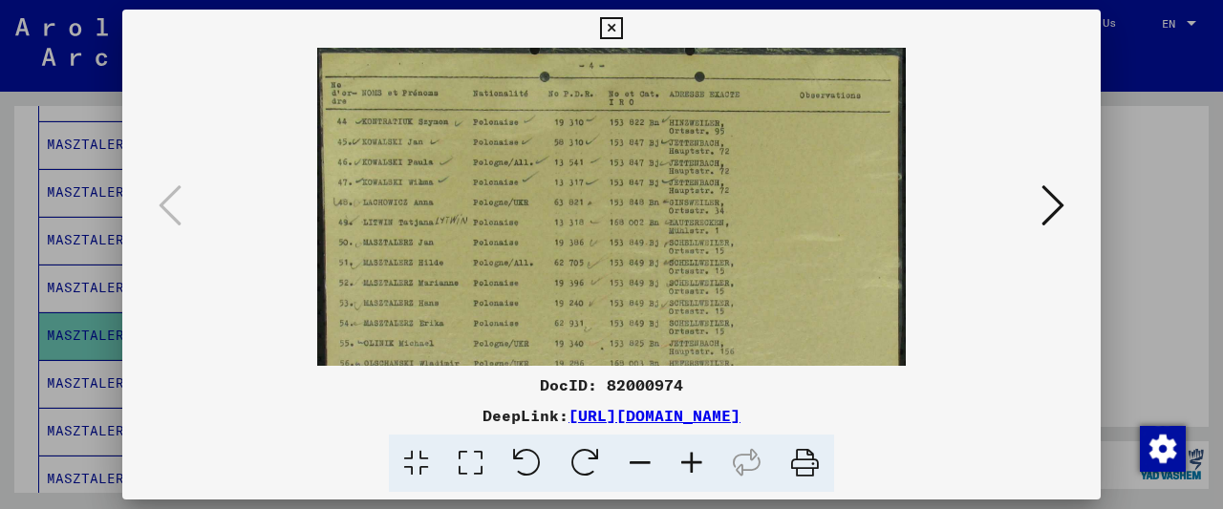
click at [694, 469] on icon at bounding box center [692, 464] width 52 height 58
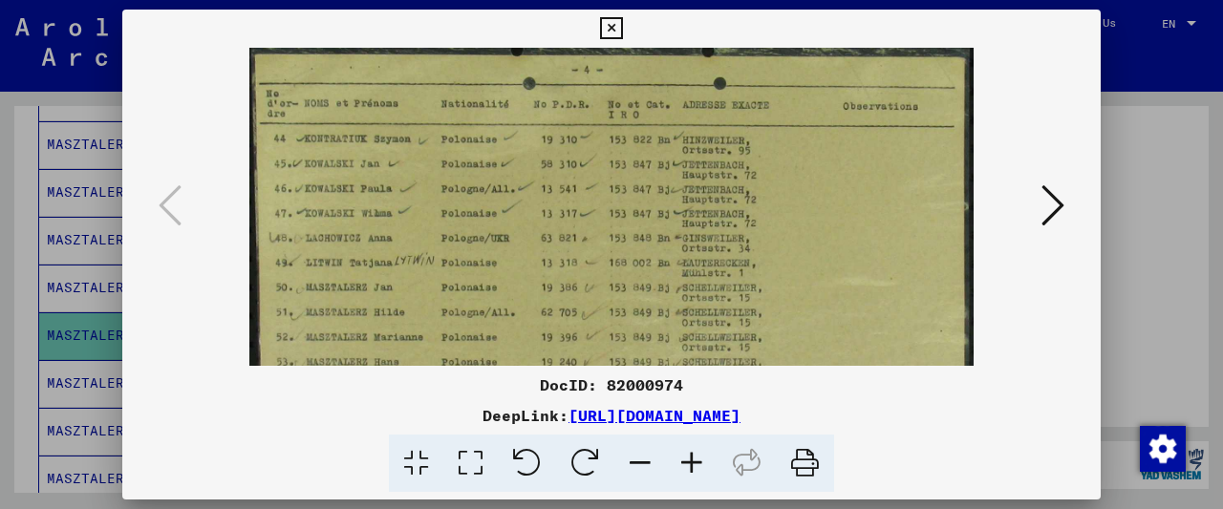
click at [694, 469] on icon at bounding box center [692, 464] width 52 height 58
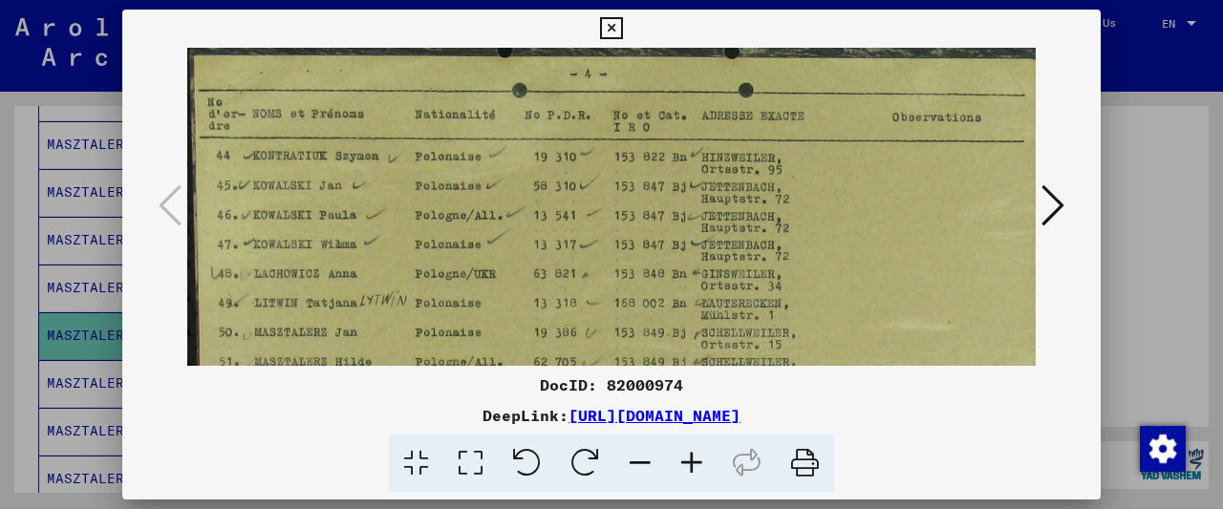
click at [694, 469] on icon at bounding box center [692, 464] width 52 height 58
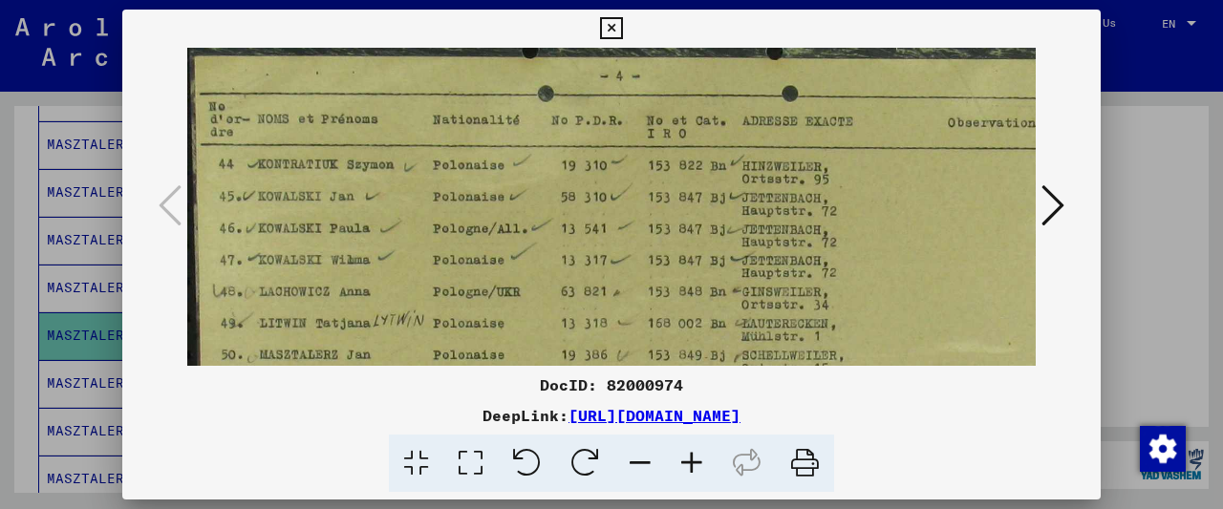
drag, startPoint x: 251, startPoint y: 311, endPoint x: 377, endPoint y: 99, distance: 246.0
click at [377, 99] on img at bounding box center [651, 374] width 928 height 653
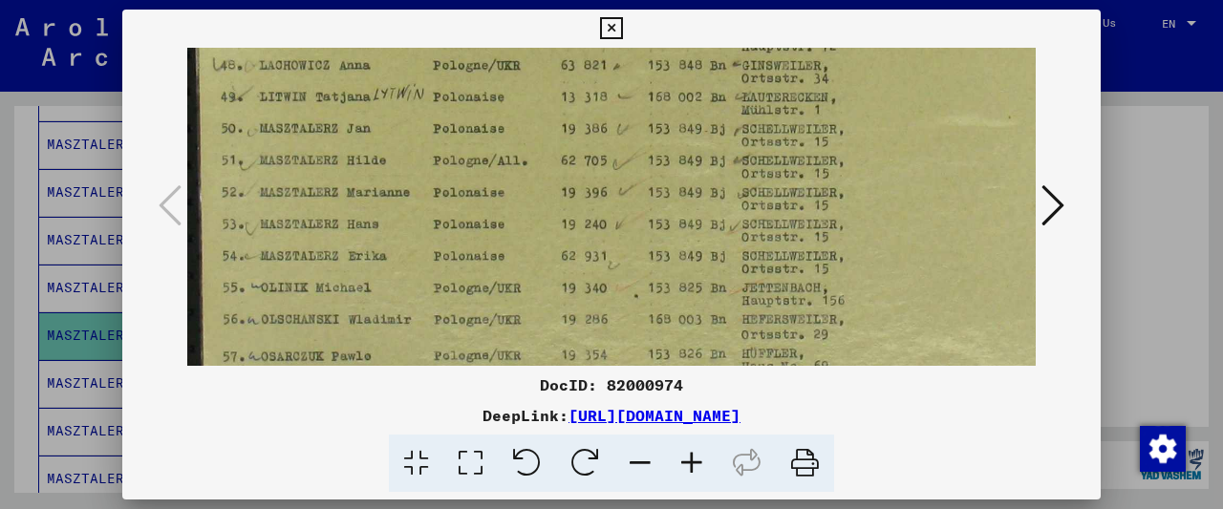
scroll to position [229, 0]
drag, startPoint x: 381, startPoint y: 248, endPoint x: 393, endPoint y: 232, distance: 19.1
click at [393, 232] on img at bounding box center [651, 144] width 928 height 653
click at [622, 30] on icon at bounding box center [611, 28] width 22 height 23
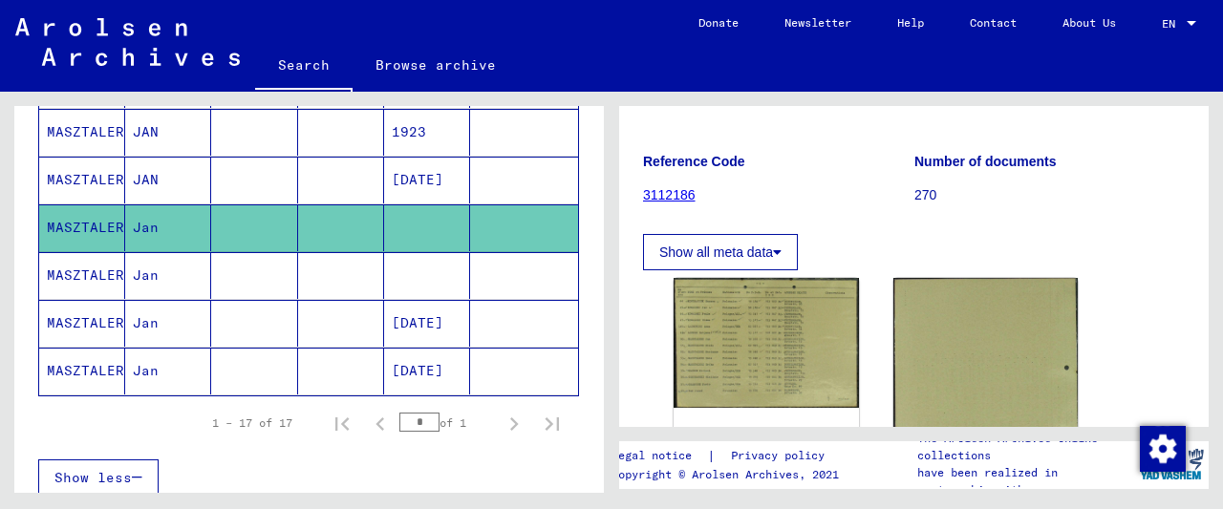
scroll to position [894, 0]
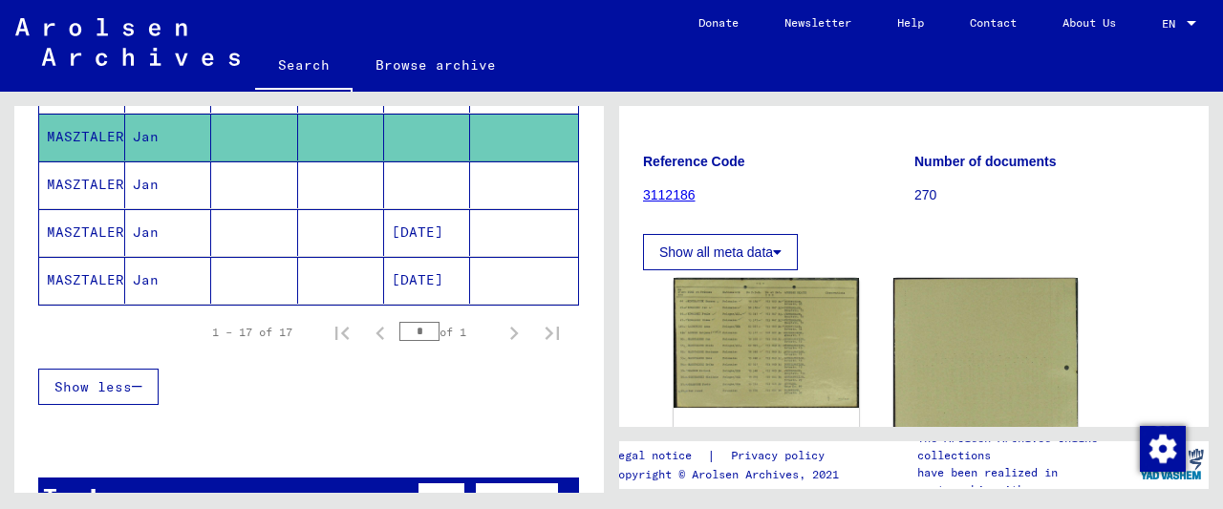
click at [266, 162] on mat-cell at bounding box center [254, 185] width 86 height 47
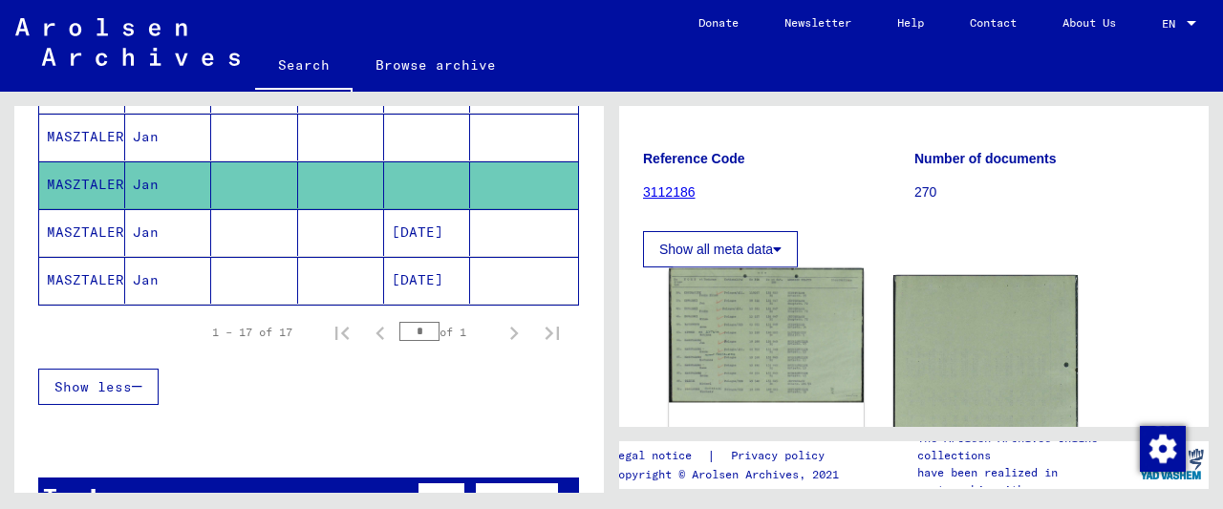
scroll to position [298, 0]
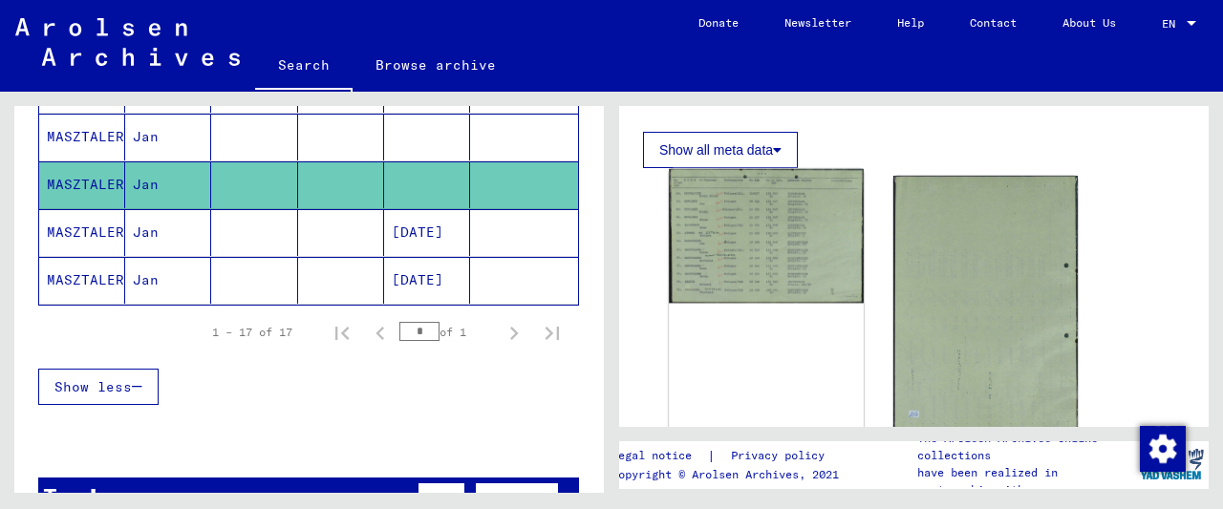
click at [757, 274] on img at bounding box center [766, 236] width 194 height 135
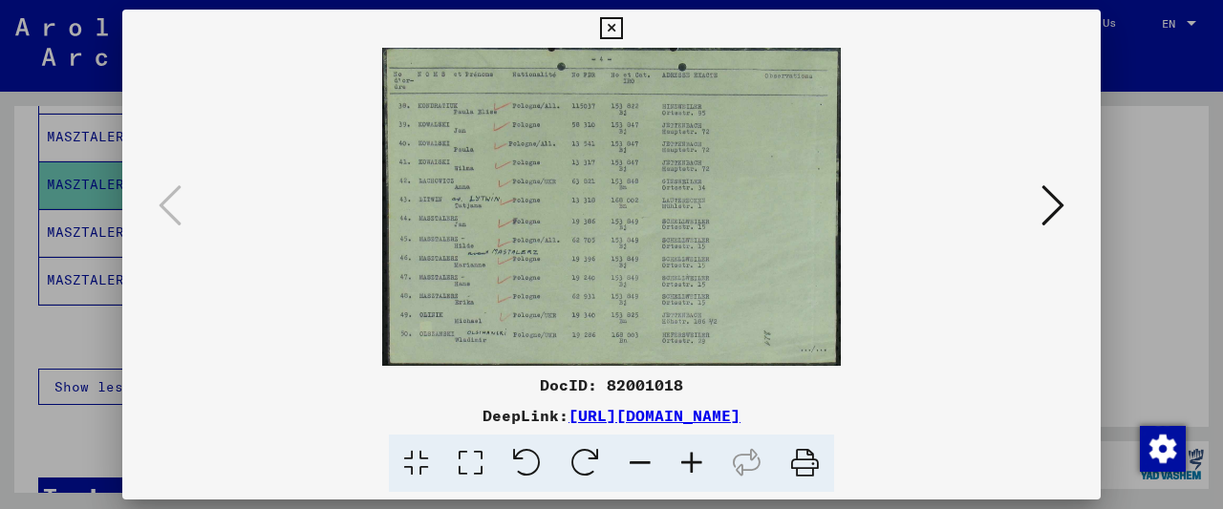
click at [701, 471] on icon at bounding box center [692, 464] width 52 height 58
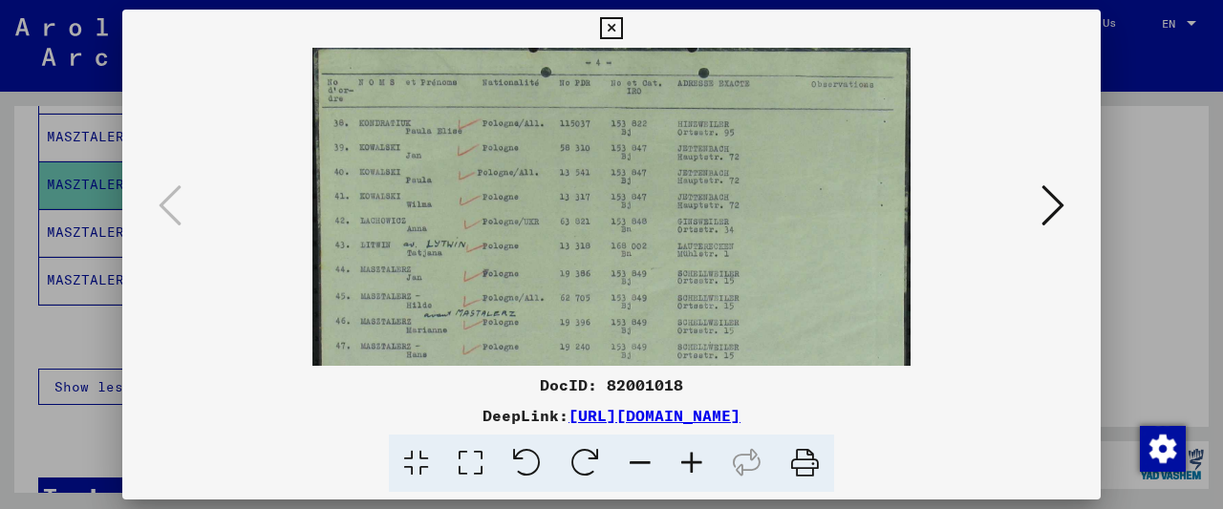
click at [700, 471] on icon at bounding box center [692, 464] width 52 height 58
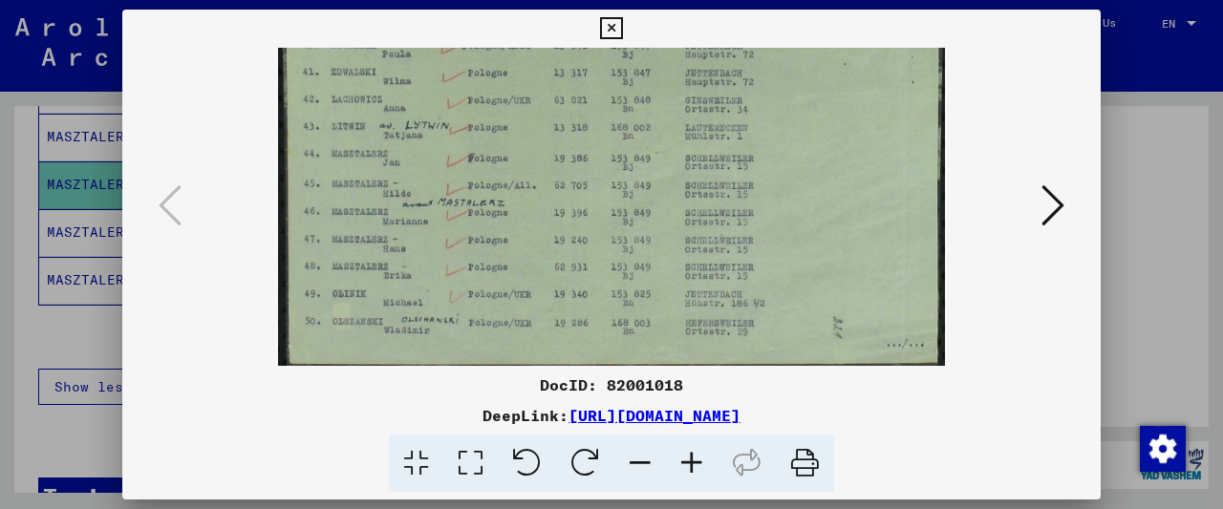
click at [532, 62] on img at bounding box center [611, 137] width 666 height 462
click at [622, 27] on icon at bounding box center [611, 28] width 22 height 23
